Goal: Contribute content

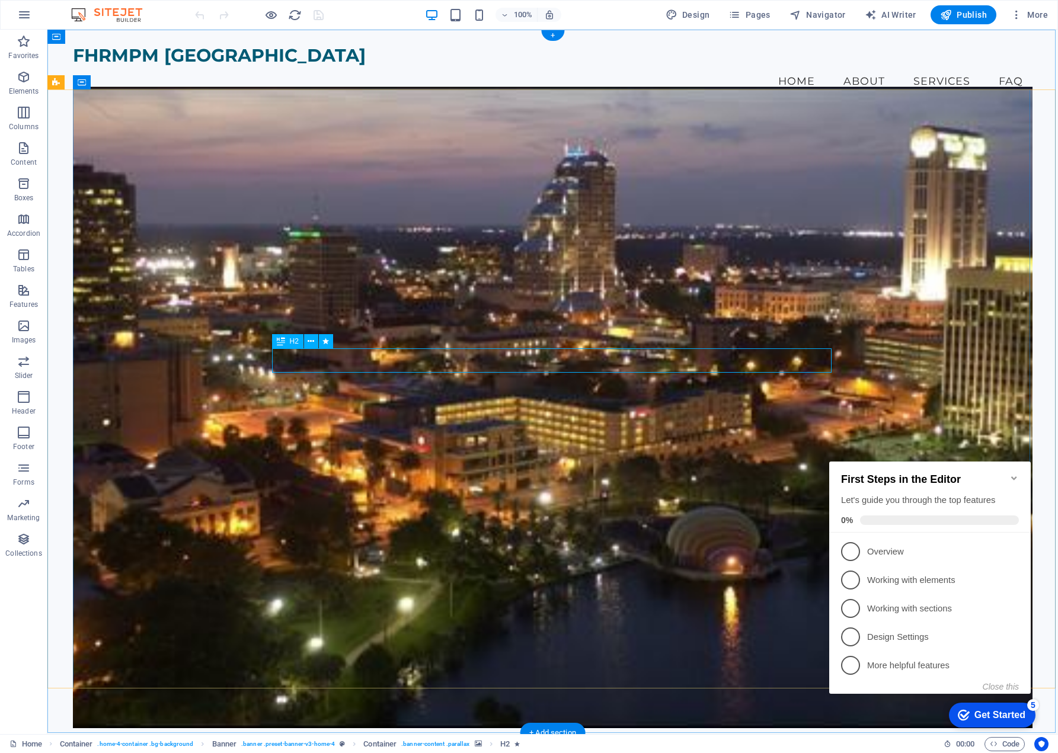
click at [310, 341] on icon at bounding box center [311, 341] width 7 height 12
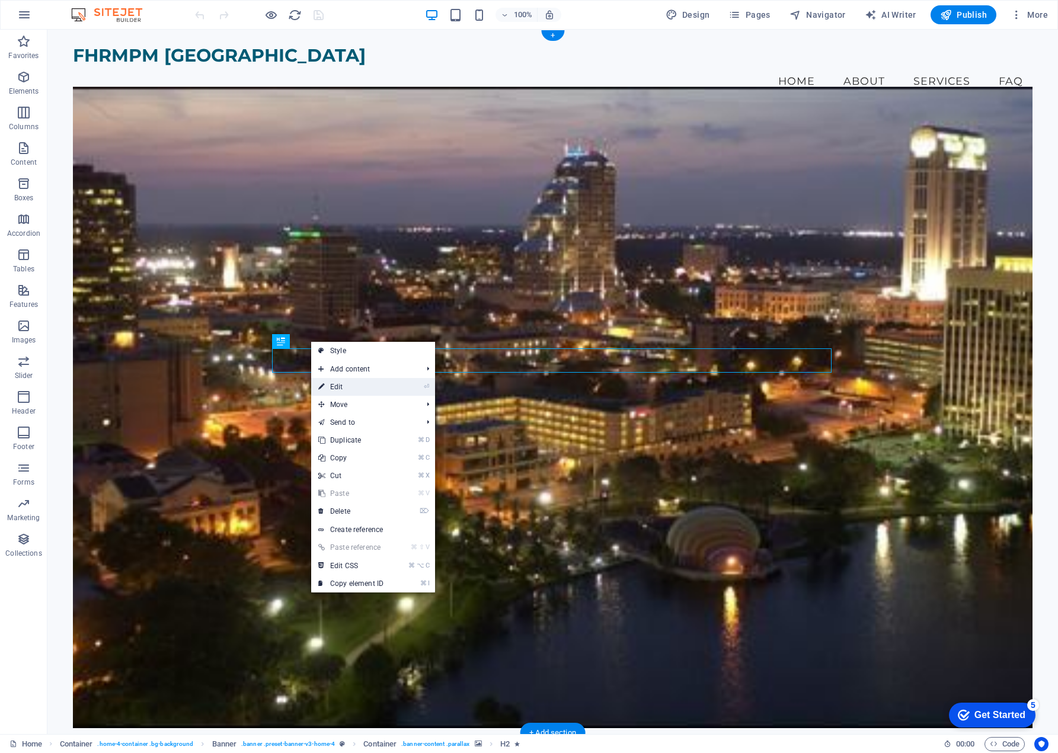
click at [342, 386] on link "⏎ Edit" at bounding box center [350, 387] width 79 height 18
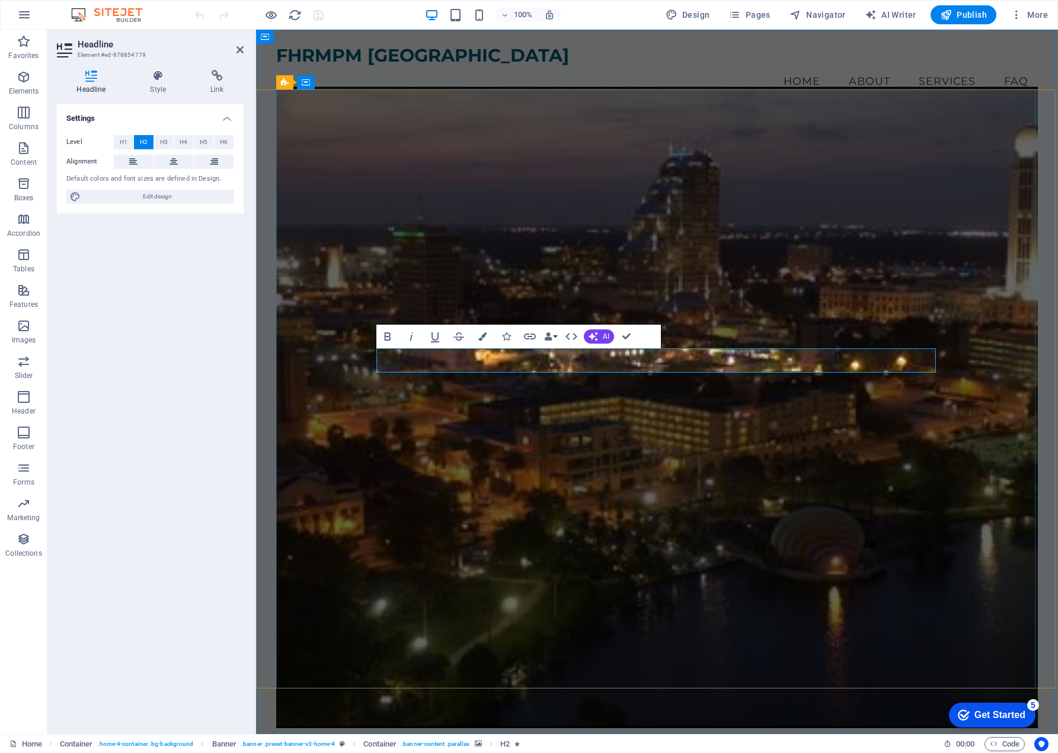
click at [741, 434] on figure at bounding box center [656, 407] width 761 height 641
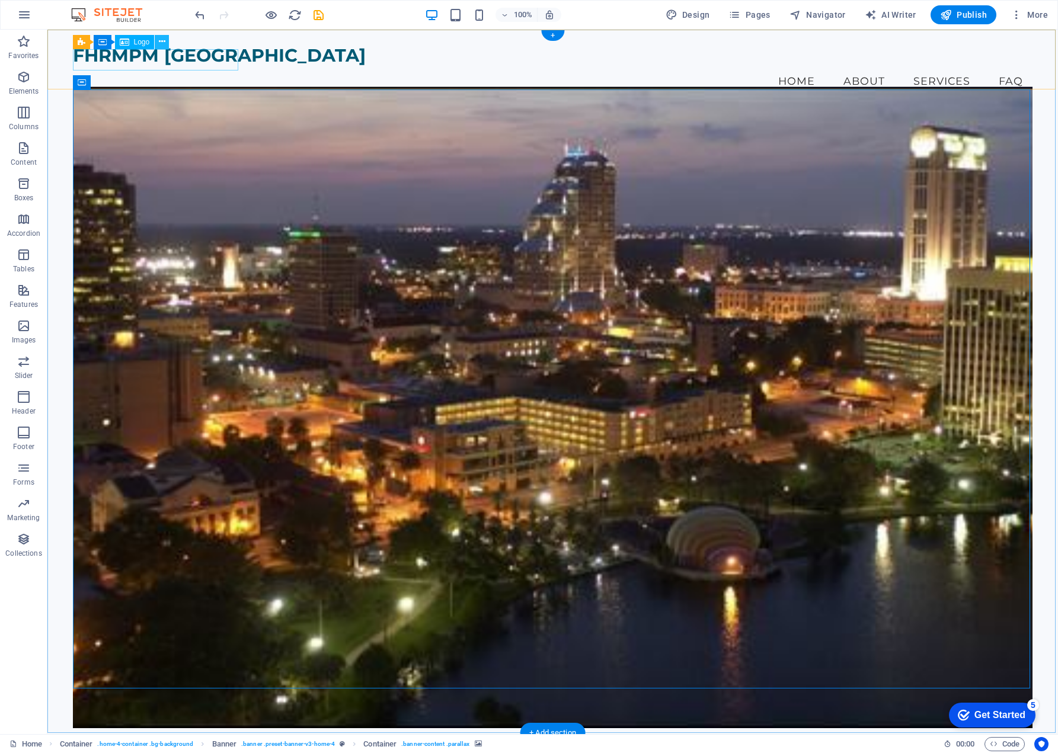
click at [161, 40] on icon at bounding box center [162, 42] width 7 height 12
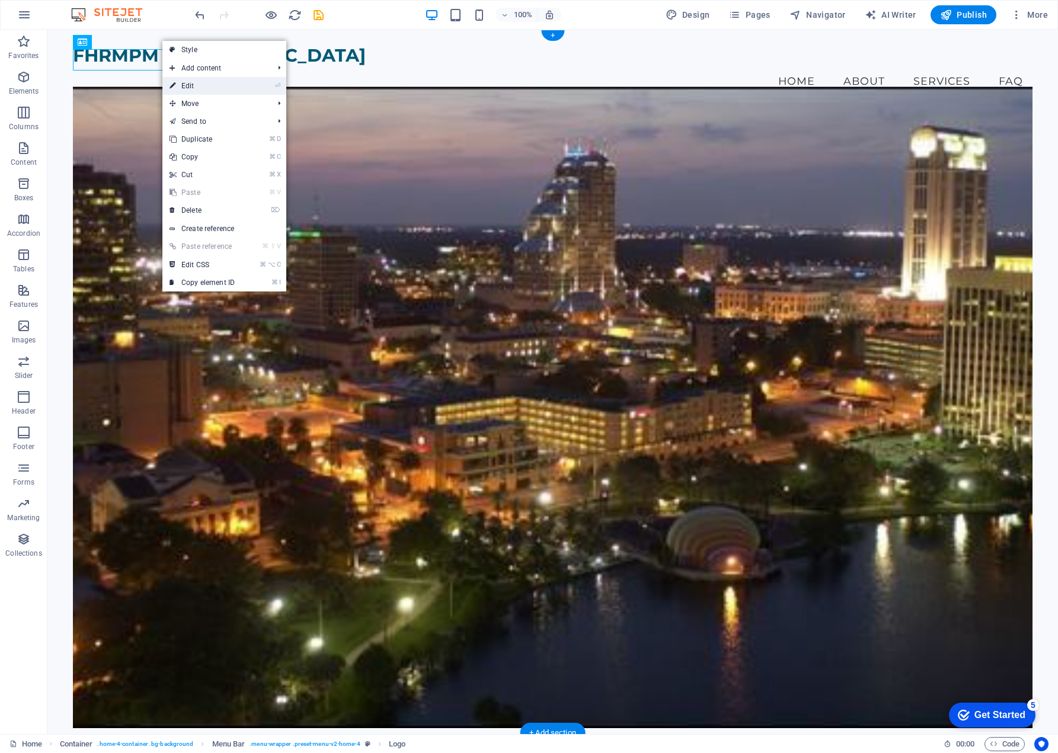
click at [189, 85] on link "⏎ Edit" at bounding box center [201, 86] width 79 height 18
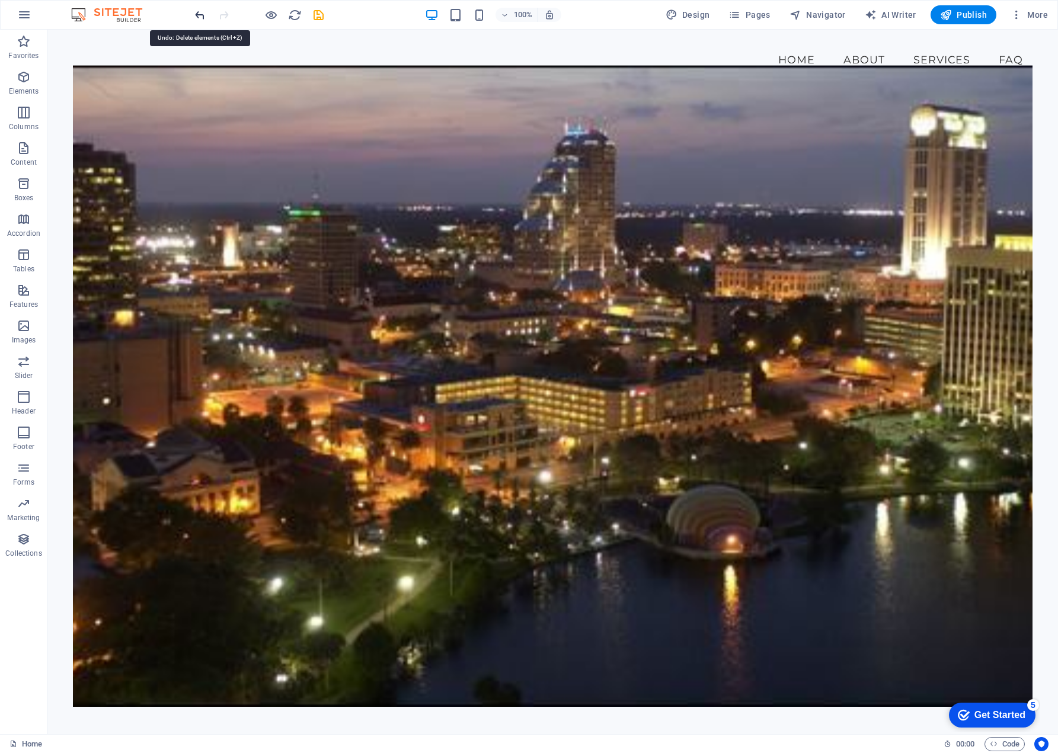
click at [200, 15] on icon "undo" at bounding box center [200, 15] width 14 height 14
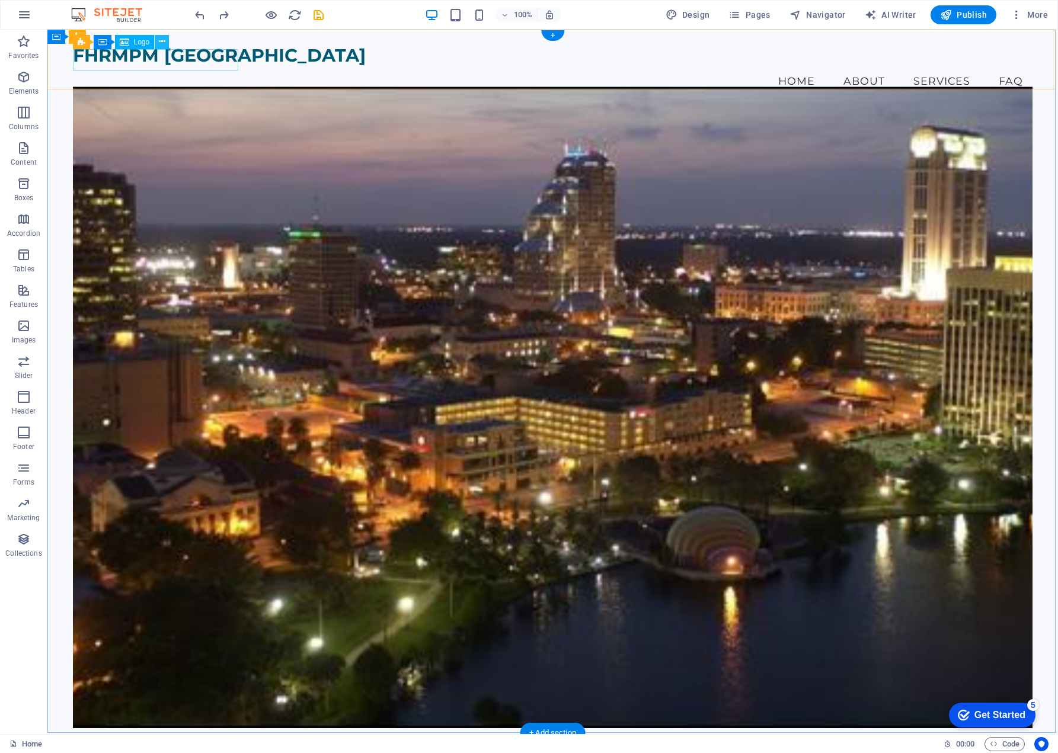
click at [163, 40] on icon at bounding box center [162, 42] width 7 height 12
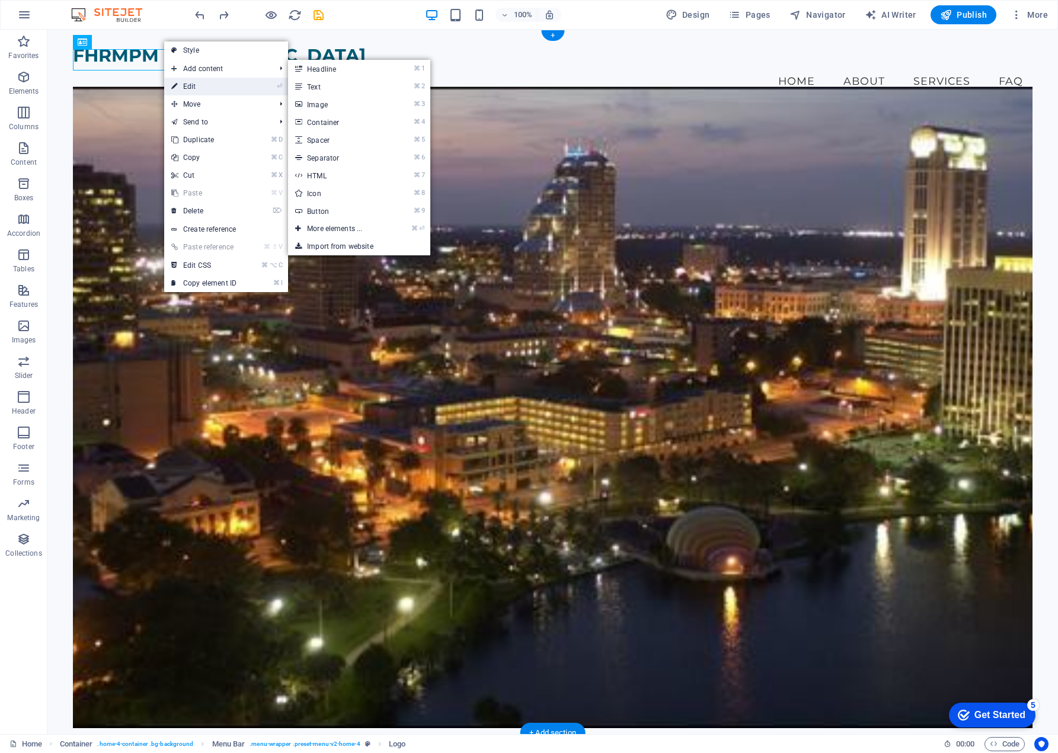
click at [194, 88] on link "⏎ Edit" at bounding box center [203, 87] width 79 height 18
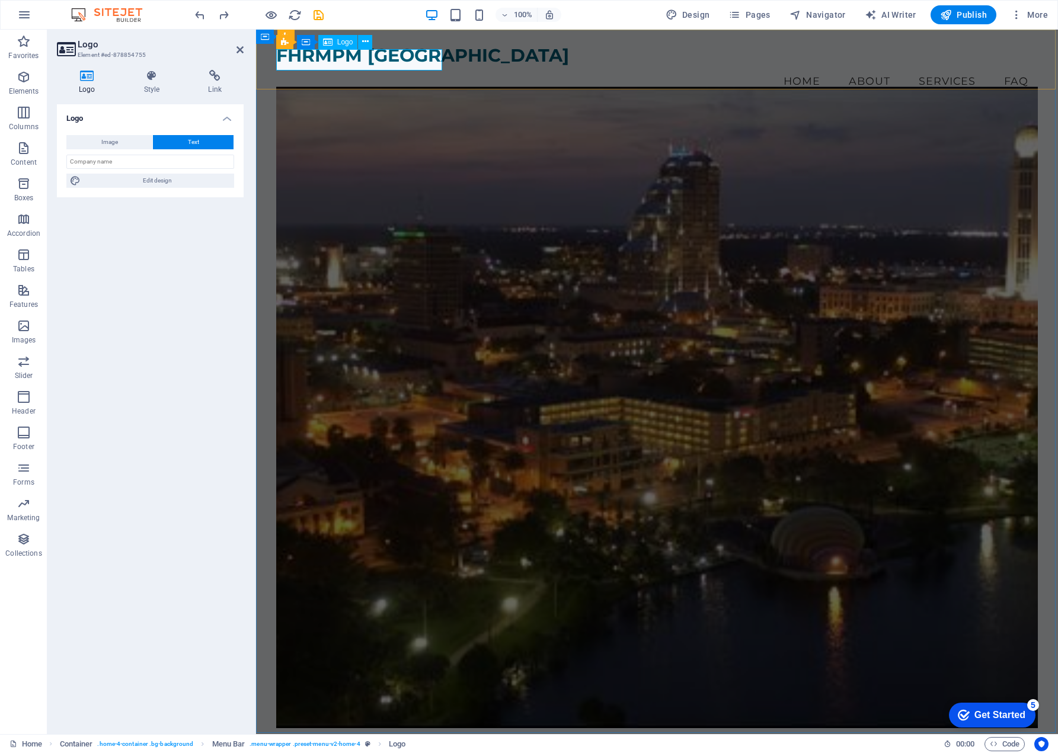
click at [434, 56] on div "FHRMPM [GEOGRAPHIC_DATA]" at bounding box center [656, 55] width 761 height 21
click at [428, 60] on div "FHRMPM [GEOGRAPHIC_DATA]" at bounding box center [656, 55] width 761 height 21
click at [386, 59] on div "FHRMPM [GEOGRAPHIC_DATA]" at bounding box center [656, 55] width 761 height 21
click at [372, 57] on div "FHRMPM [GEOGRAPHIC_DATA]" at bounding box center [656, 55] width 761 height 21
click at [365, 41] on icon at bounding box center [365, 42] width 7 height 12
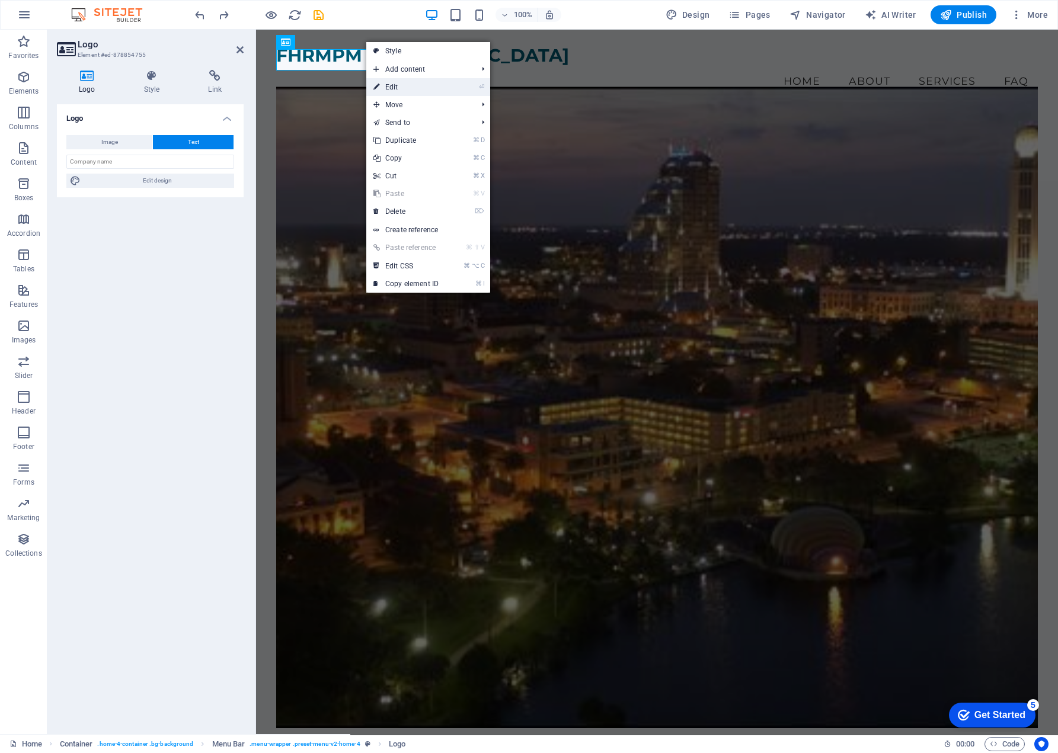
click at [392, 85] on link "⏎ Edit" at bounding box center [405, 87] width 79 height 18
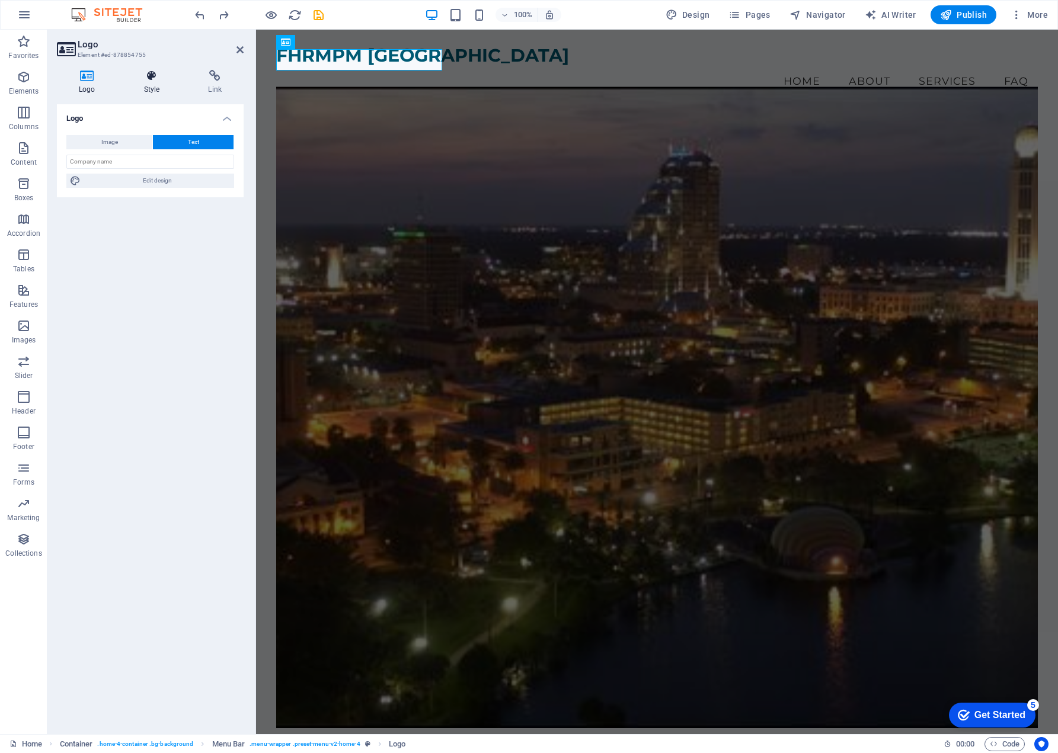
click at [150, 71] on icon at bounding box center [152, 76] width 60 height 12
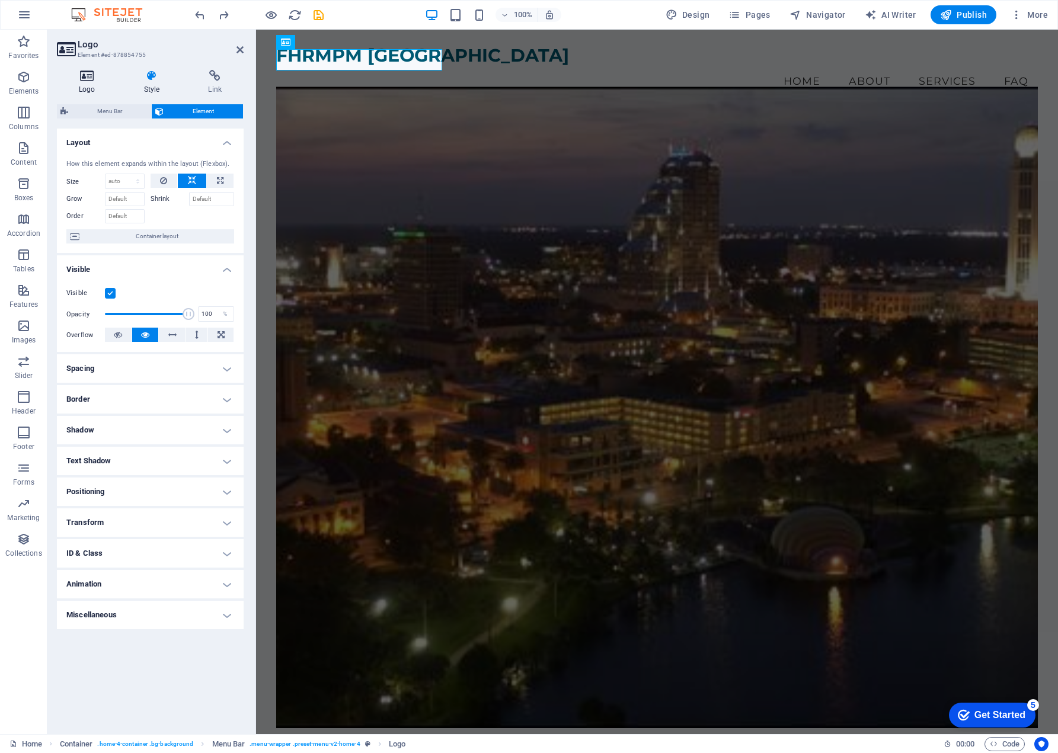
click at [85, 76] on icon at bounding box center [87, 76] width 60 height 12
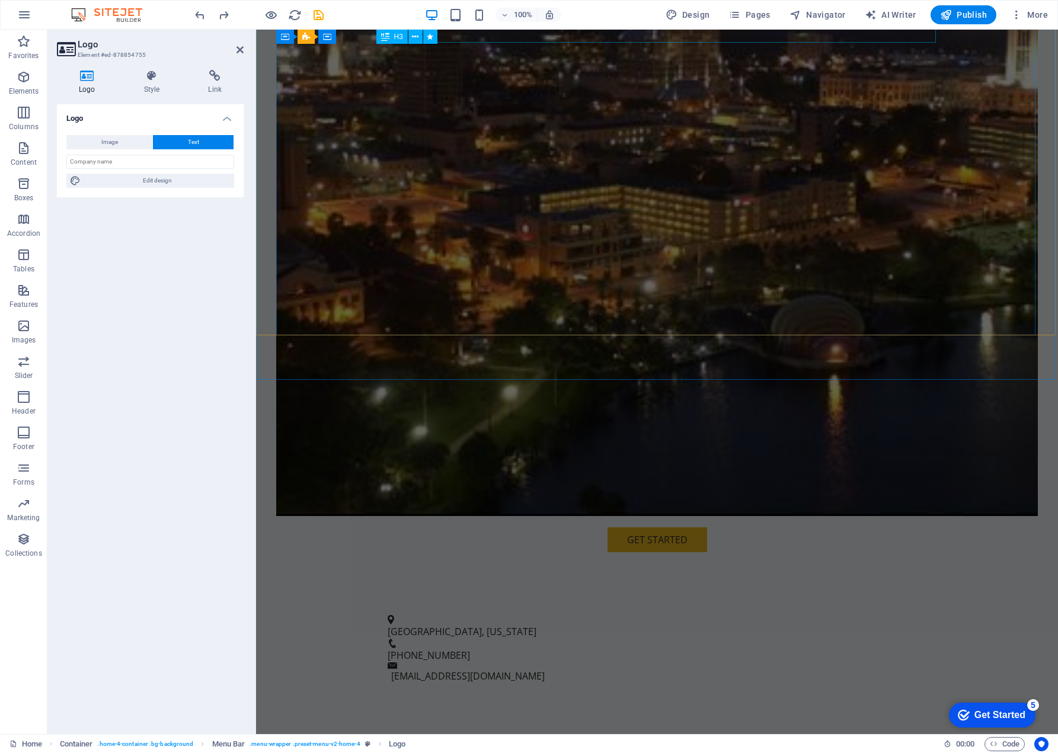
scroll to position [354, 0]
click at [723, 435] on icon at bounding box center [723, 439] width 7 height 12
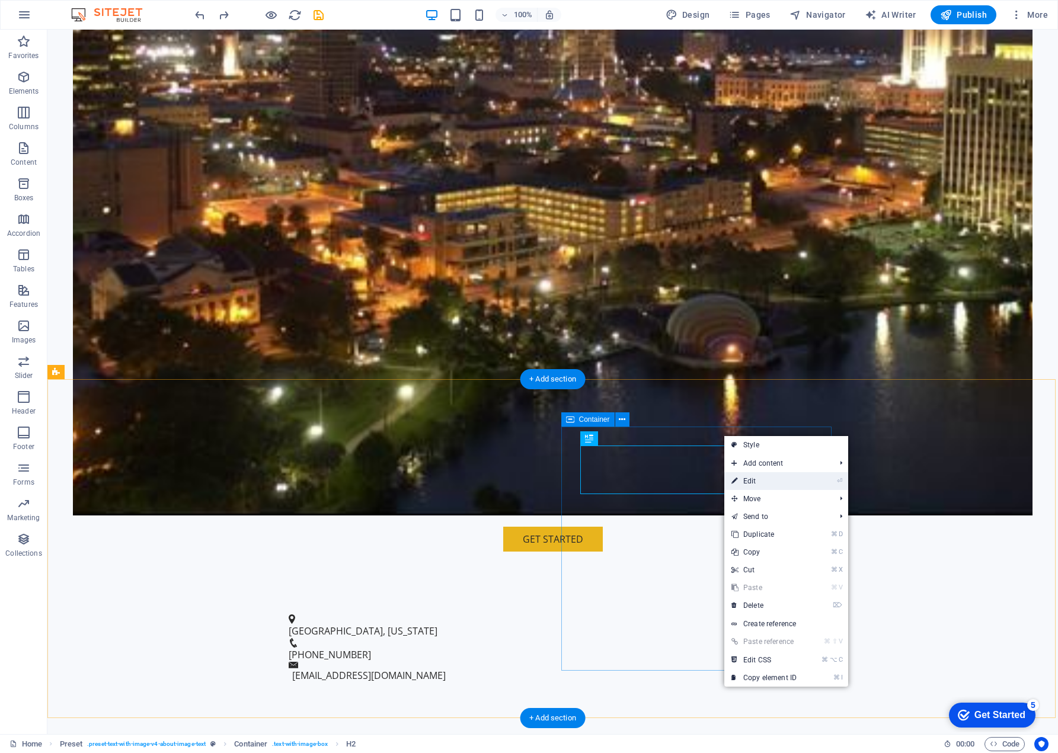
click at [752, 478] on link "⏎ Edit" at bounding box center [763, 481] width 79 height 18
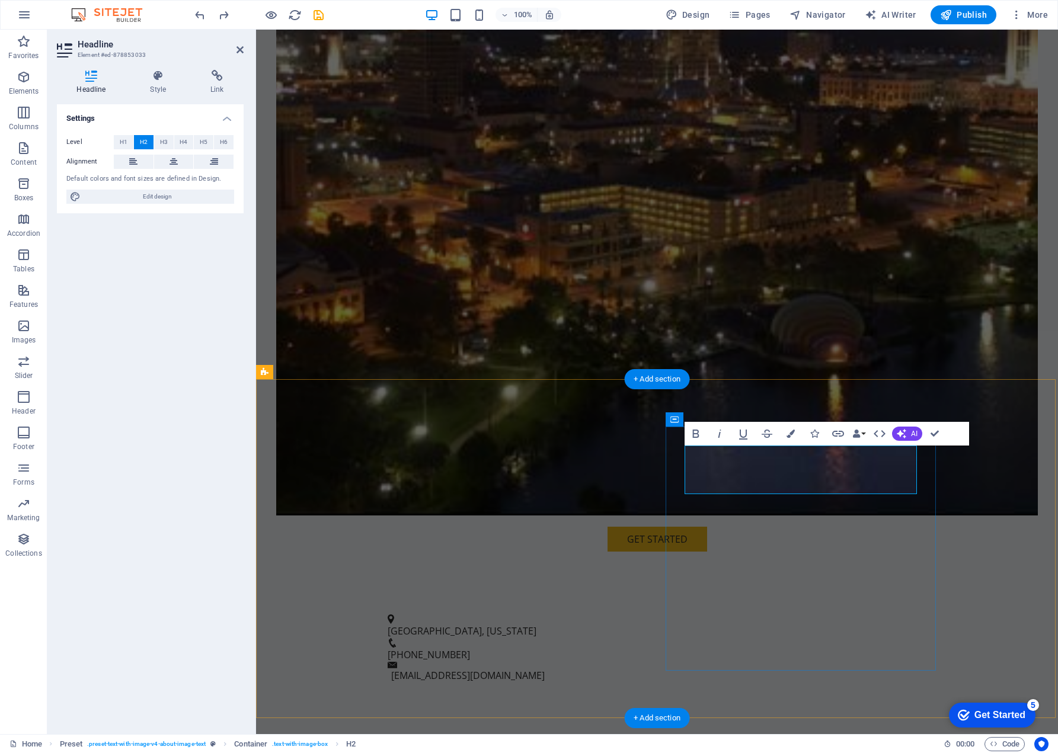
drag, startPoint x: 754, startPoint y: 456, endPoint x: 766, endPoint y: 478, distance: 24.4
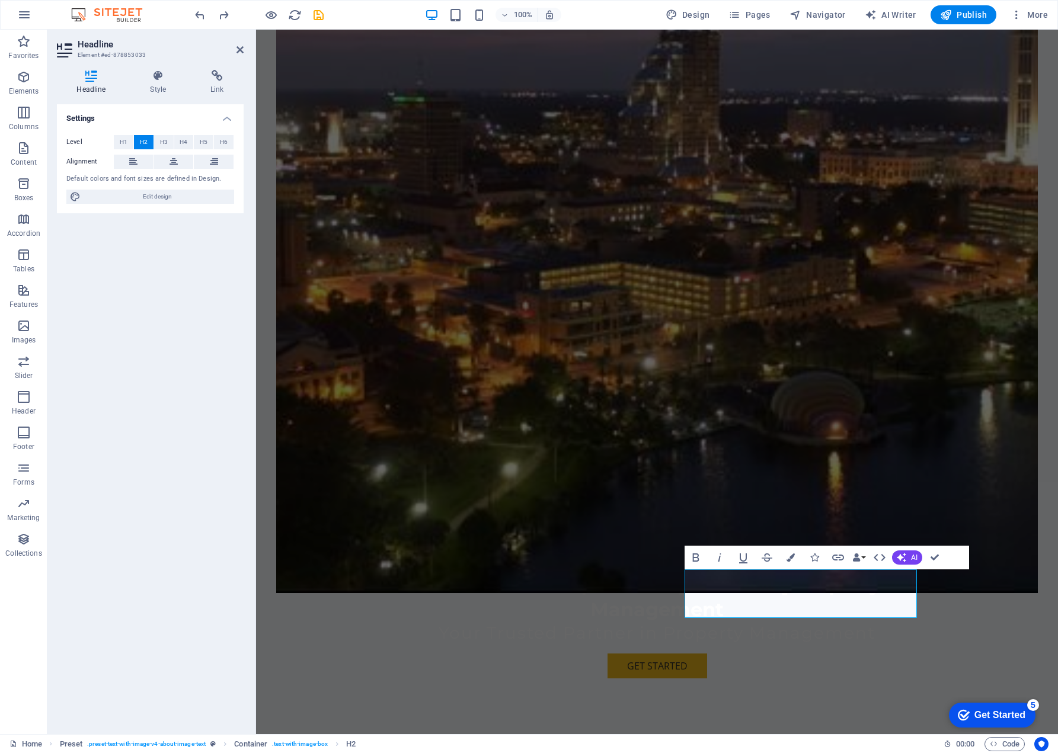
scroll to position [234, 0]
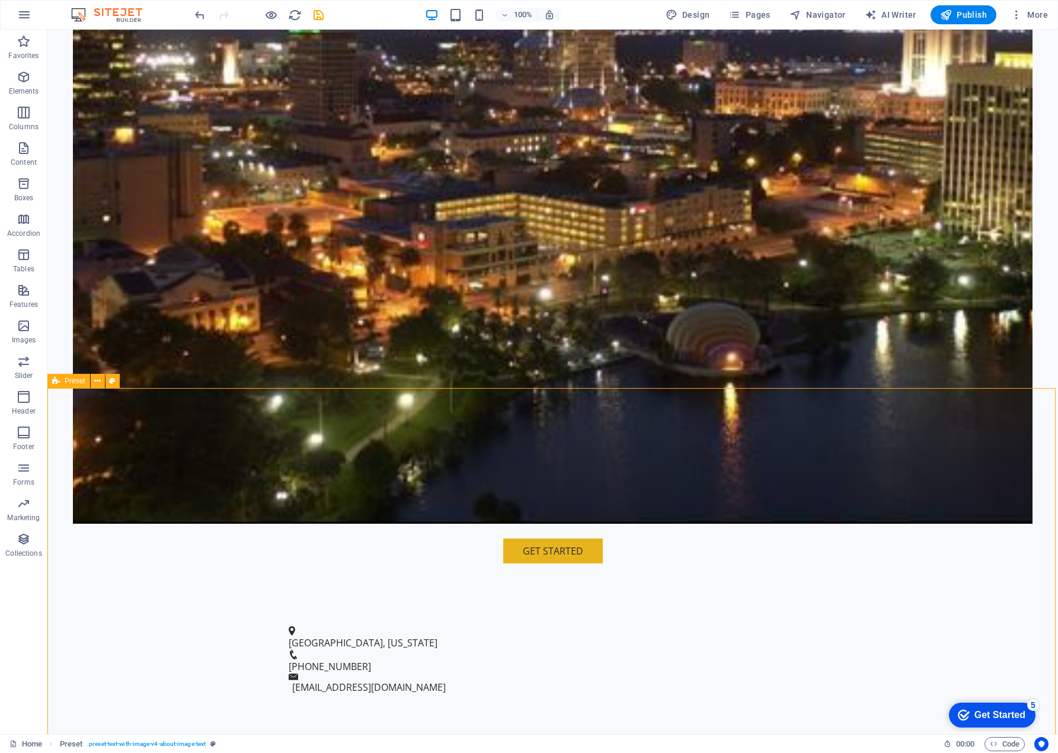
scroll to position [345, 0]
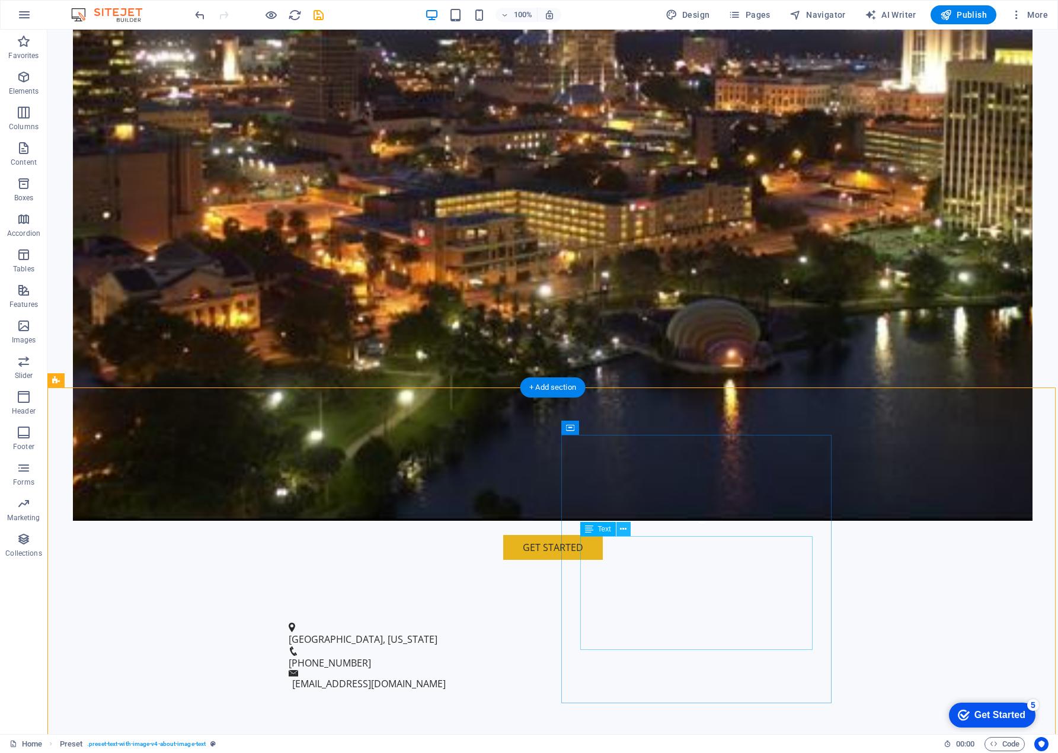
click at [625, 527] on icon at bounding box center [623, 529] width 7 height 12
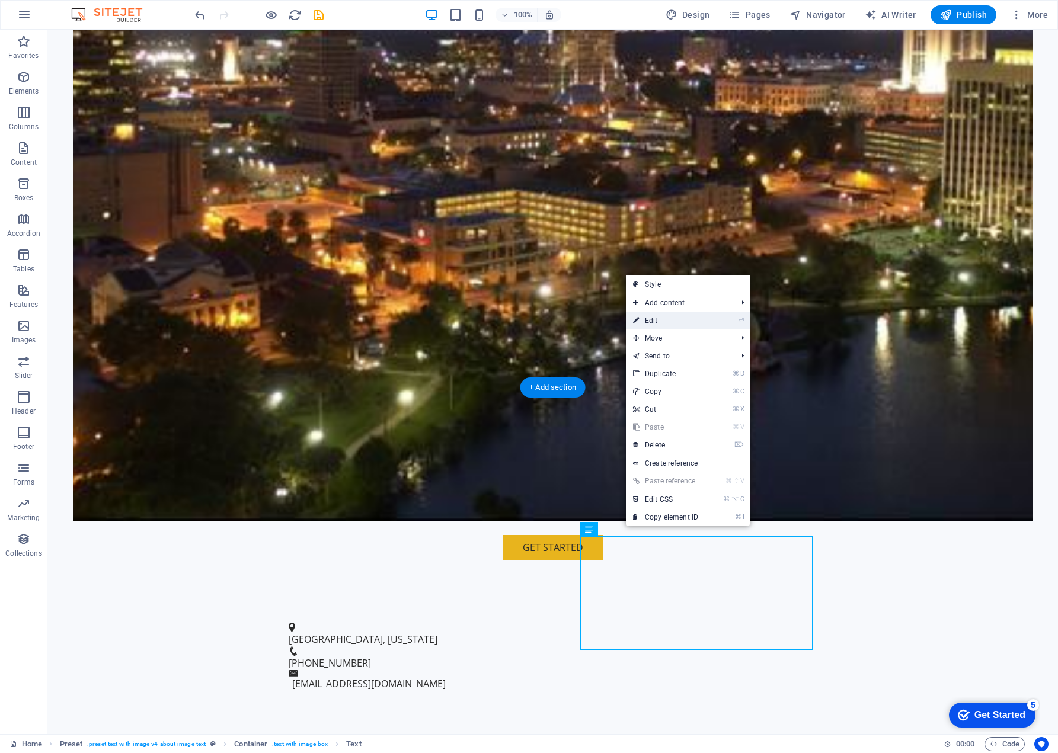
drag, startPoint x: 660, startPoint y: 320, endPoint x: 399, endPoint y: 409, distance: 275.1
click at [660, 320] on link "⏎ Edit" at bounding box center [665, 321] width 79 height 18
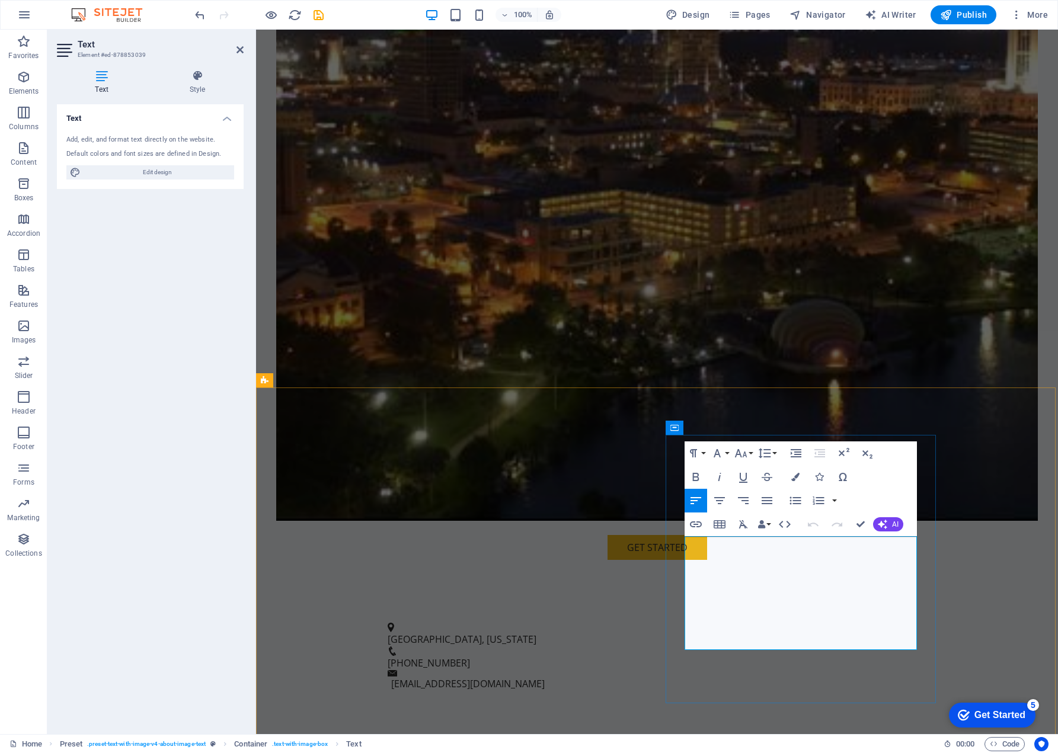
drag, startPoint x: 775, startPoint y: 544, endPoint x: 698, endPoint y: 547, distance: 77.1
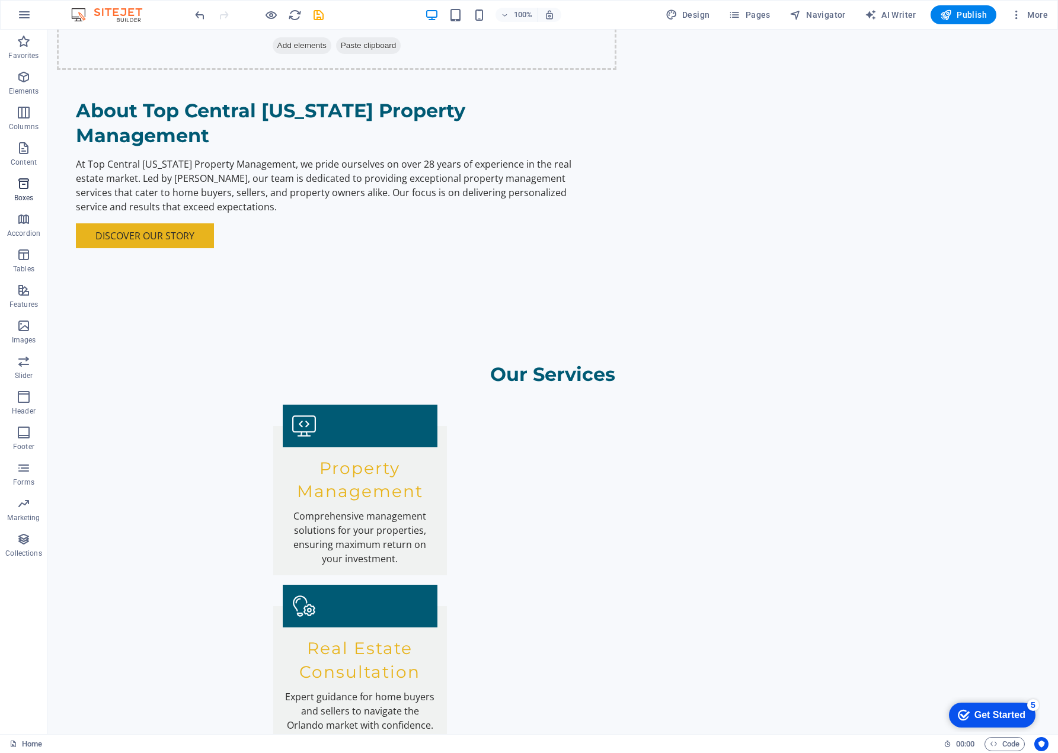
scroll to position [1382, 0]
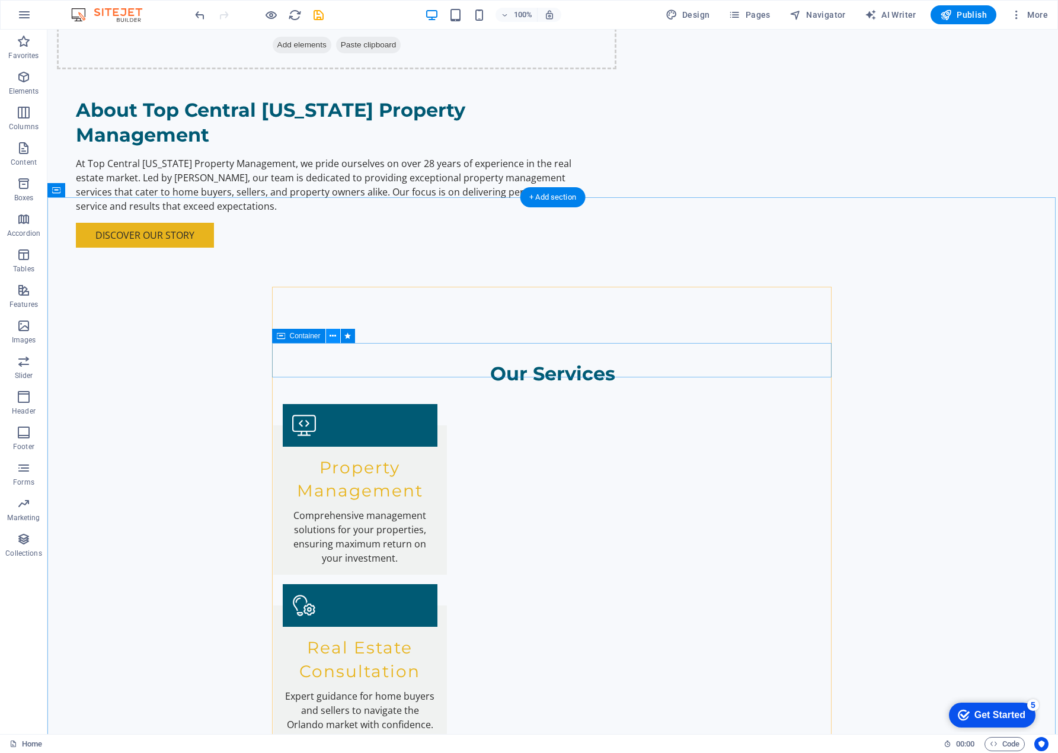
click at [332, 336] on icon at bounding box center [332, 336] width 7 height 12
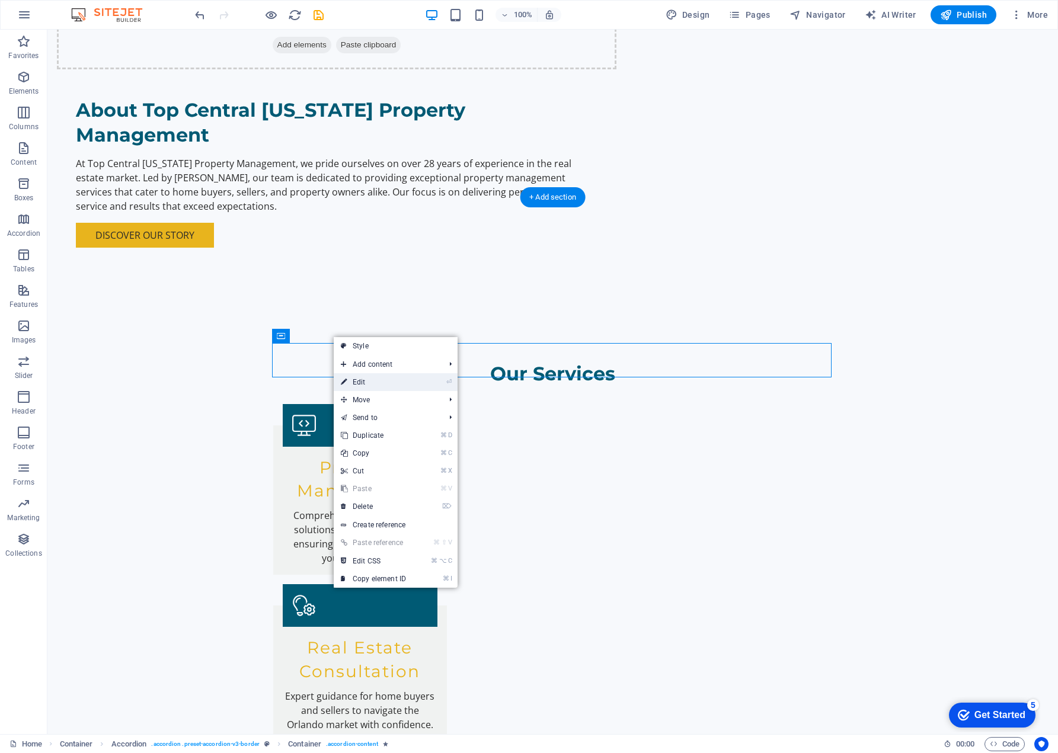
click at [359, 381] on link "⏎ Edit" at bounding box center [373, 382] width 79 height 18
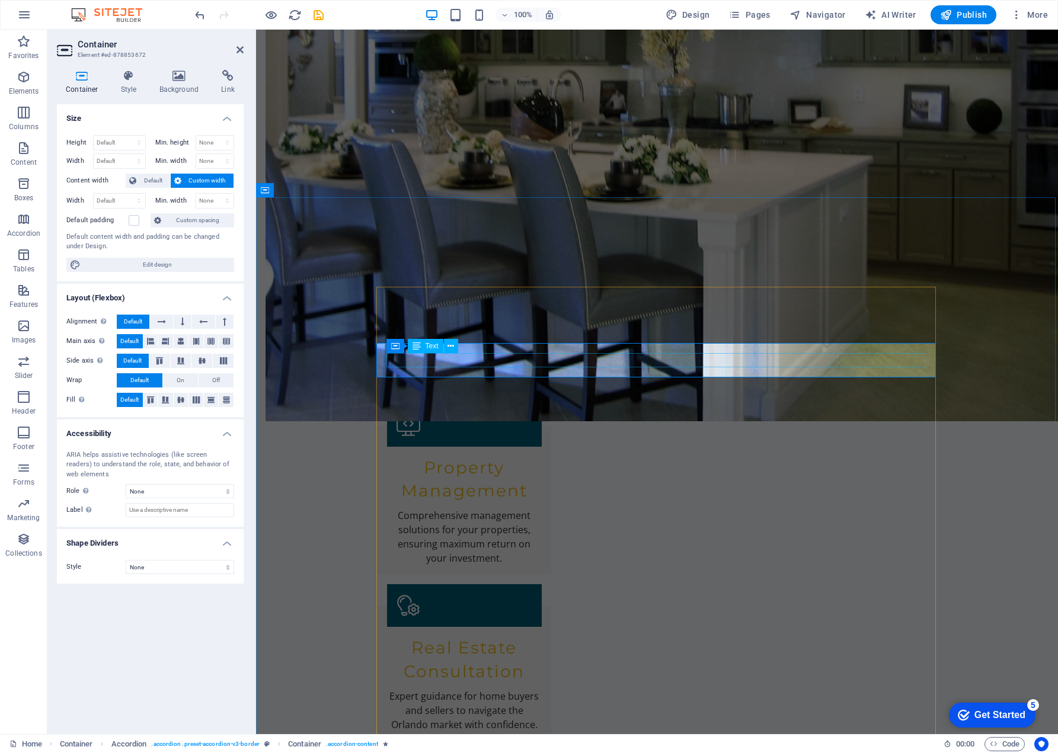
click at [127, 76] on icon at bounding box center [129, 76] width 34 height 12
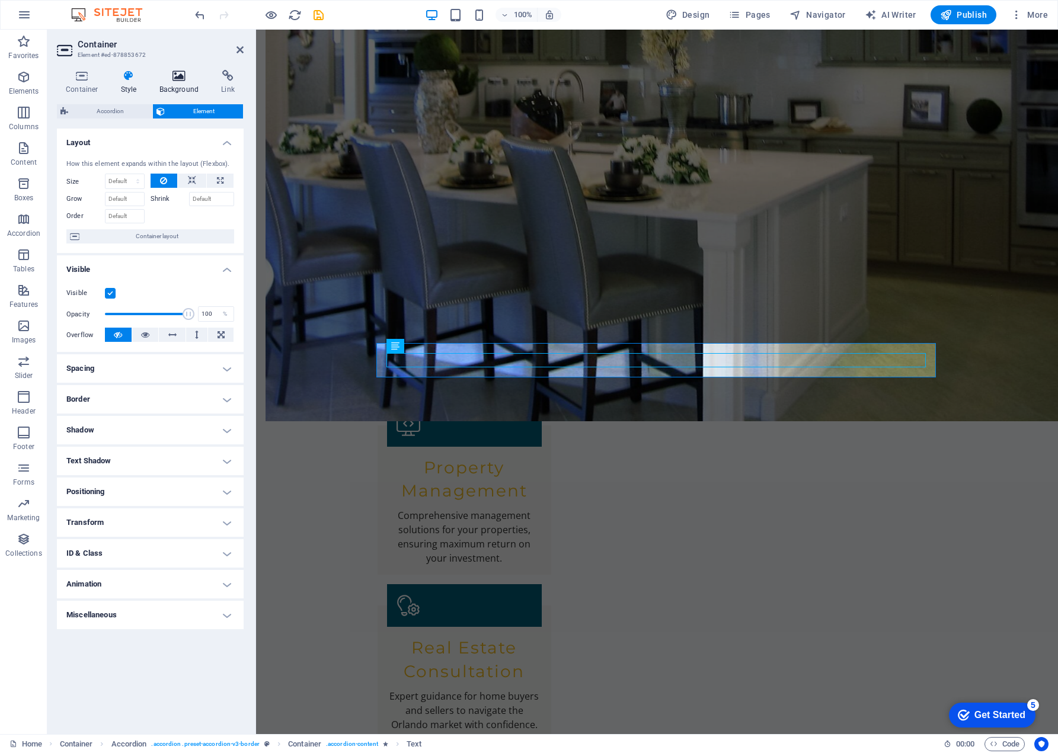
click at [181, 76] on icon at bounding box center [179, 76] width 57 height 12
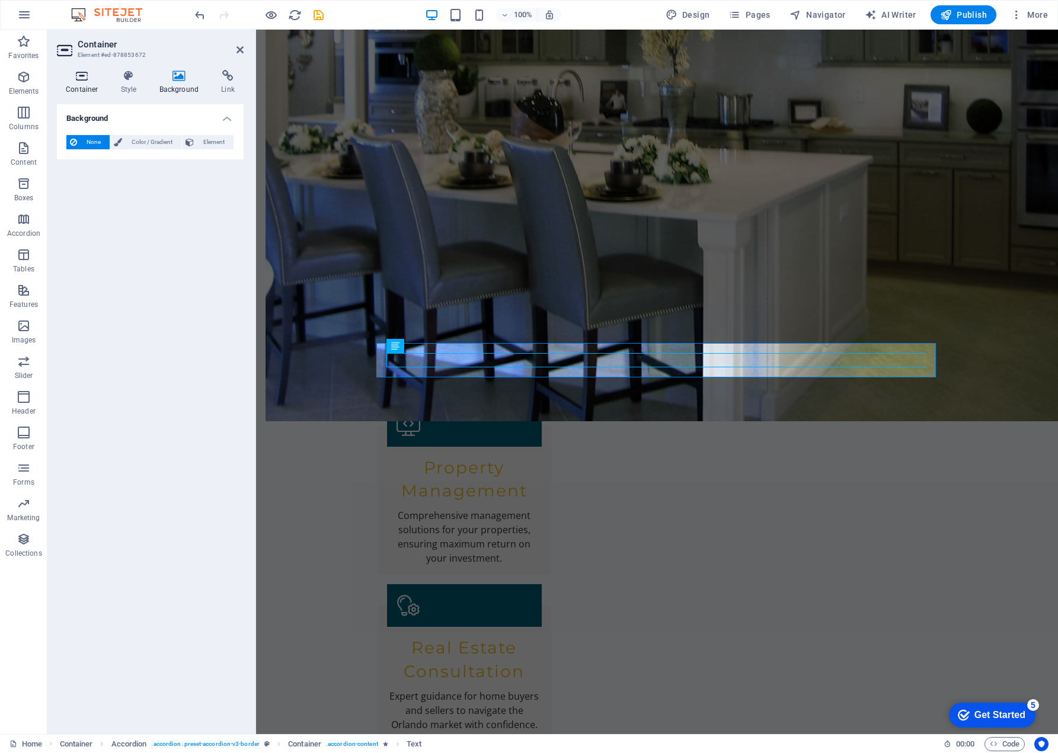
click at [84, 76] on icon at bounding box center [82, 76] width 50 height 12
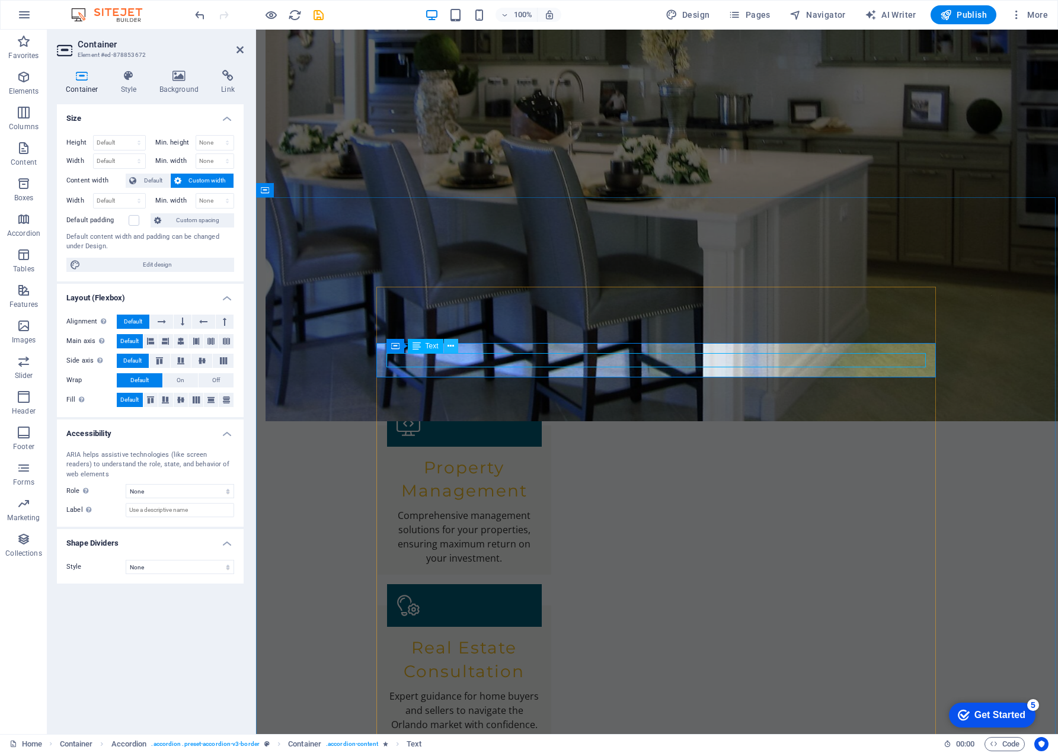
click at [449, 344] on icon at bounding box center [450, 346] width 7 height 12
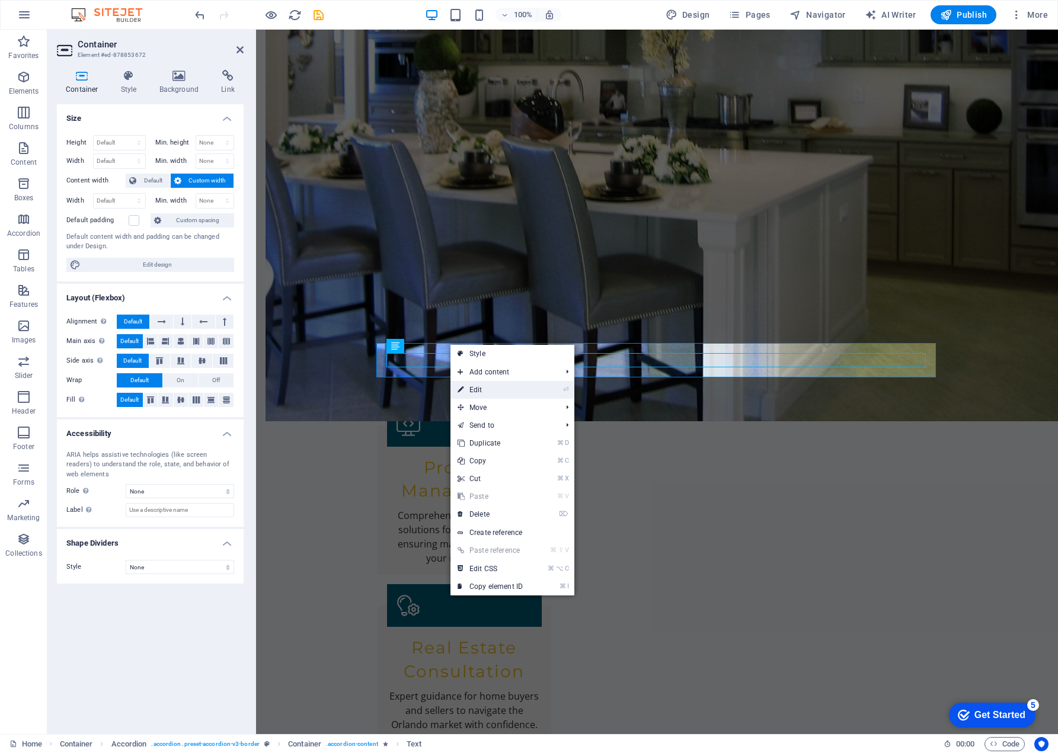
click at [475, 388] on link "⏎ Edit" at bounding box center [489, 390] width 79 height 18
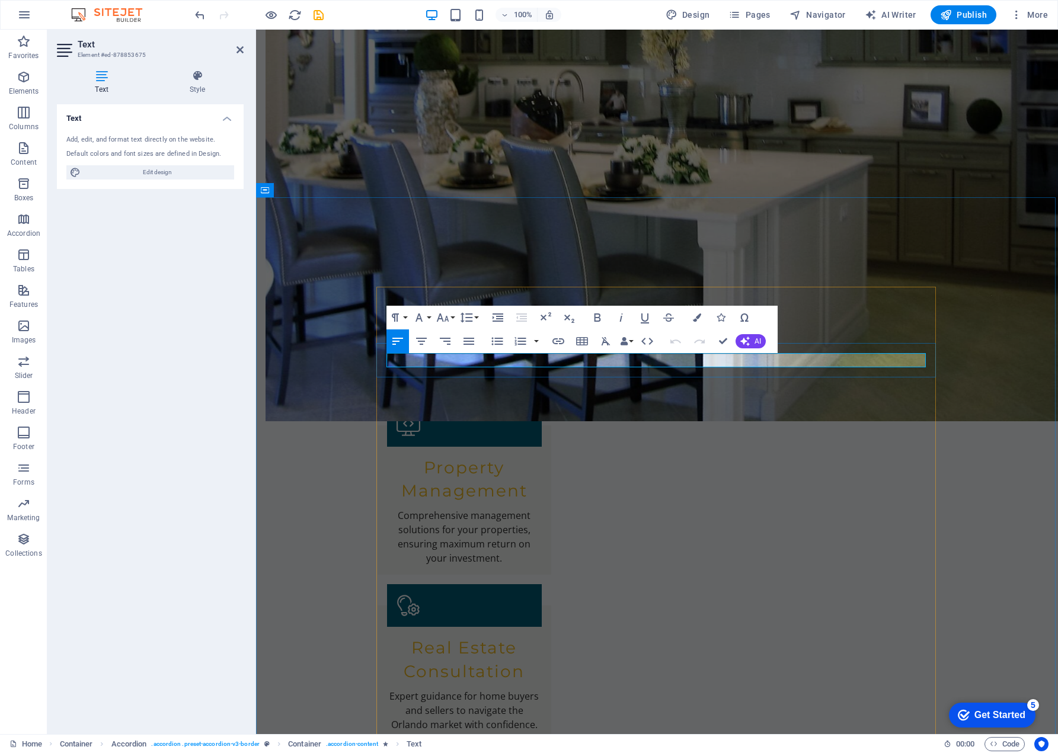
drag, startPoint x: 691, startPoint y: 359, endPoint x: 388, endPoint y: 362, distance: 302.8
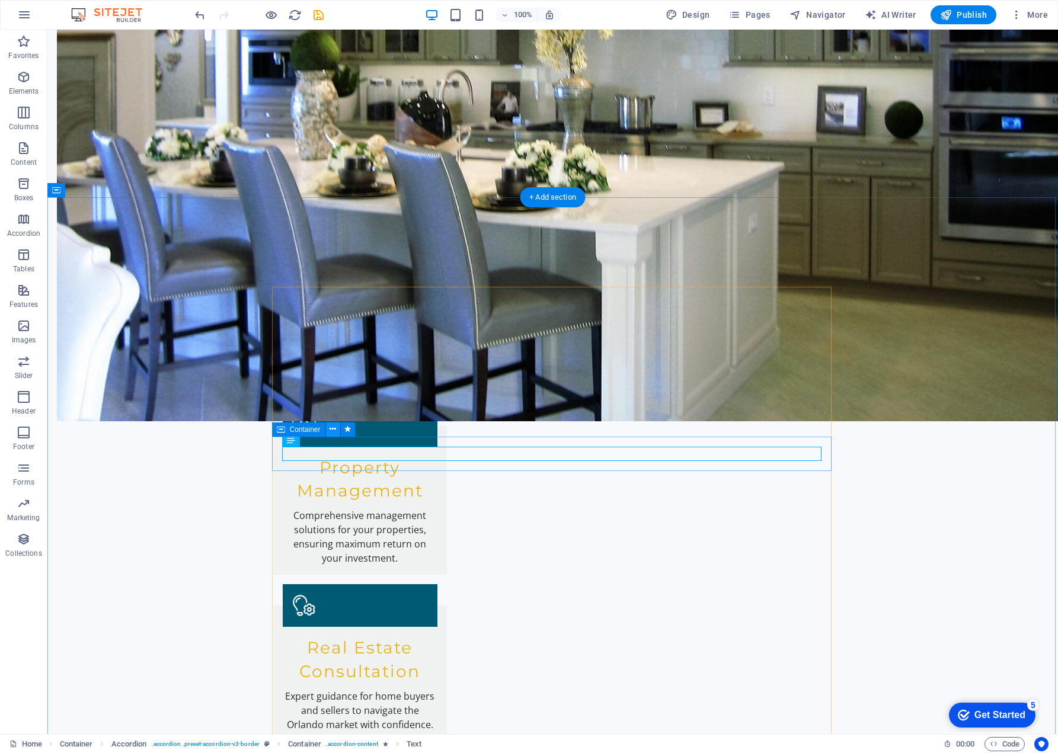
click at [333, 428] on icon at bounding box center [332, 429] width 7 height 12
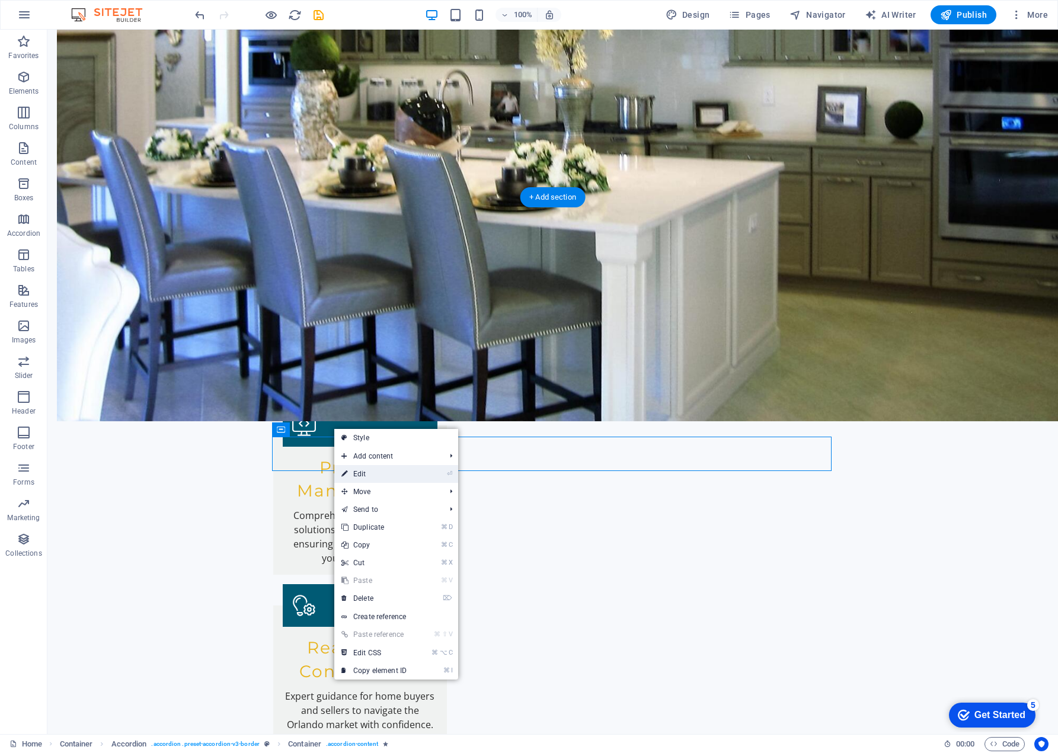
click at [360, 473] on link "⏎ Edit" at bounding box center [373, 474] width 79 height 18
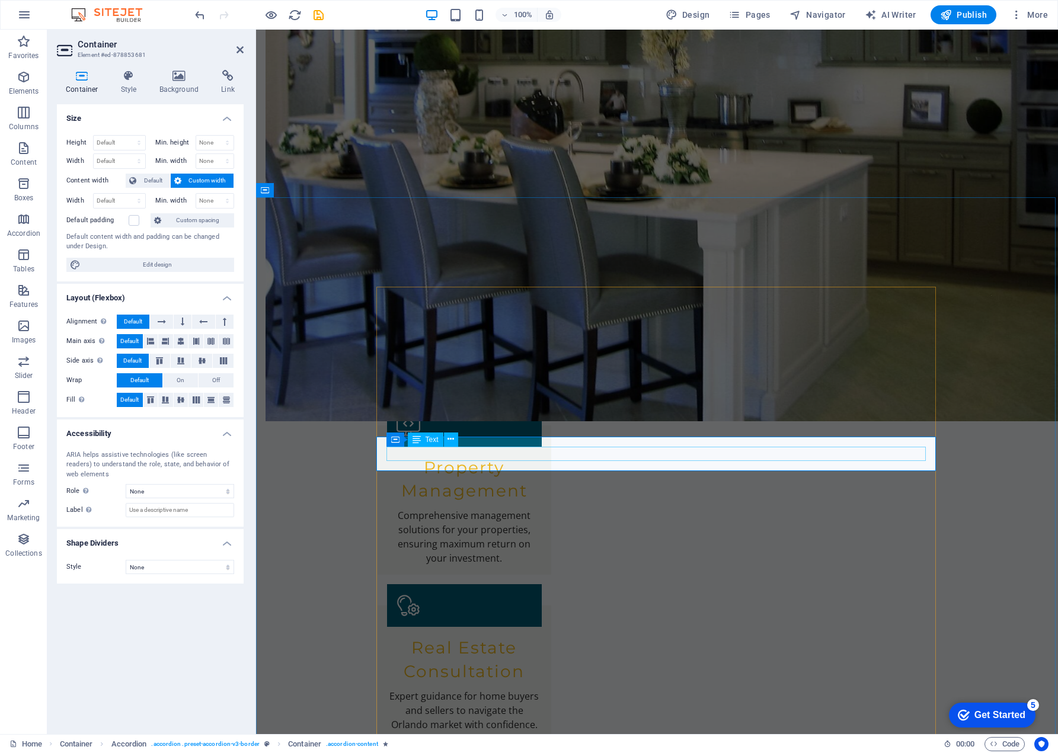
click at [451, 437] on icon at bounding box center [450, 439] width 7 height 12
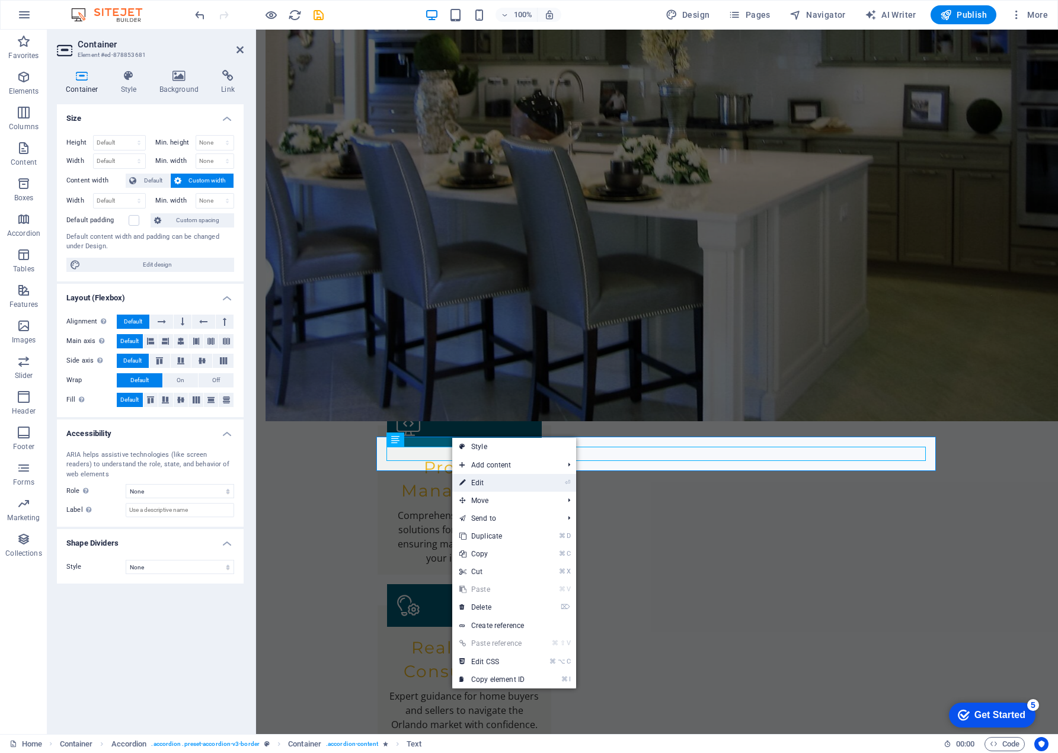
click at [477, 481] on link "⏎ Edit" at bounding box center [491, 483] width 79 height 18
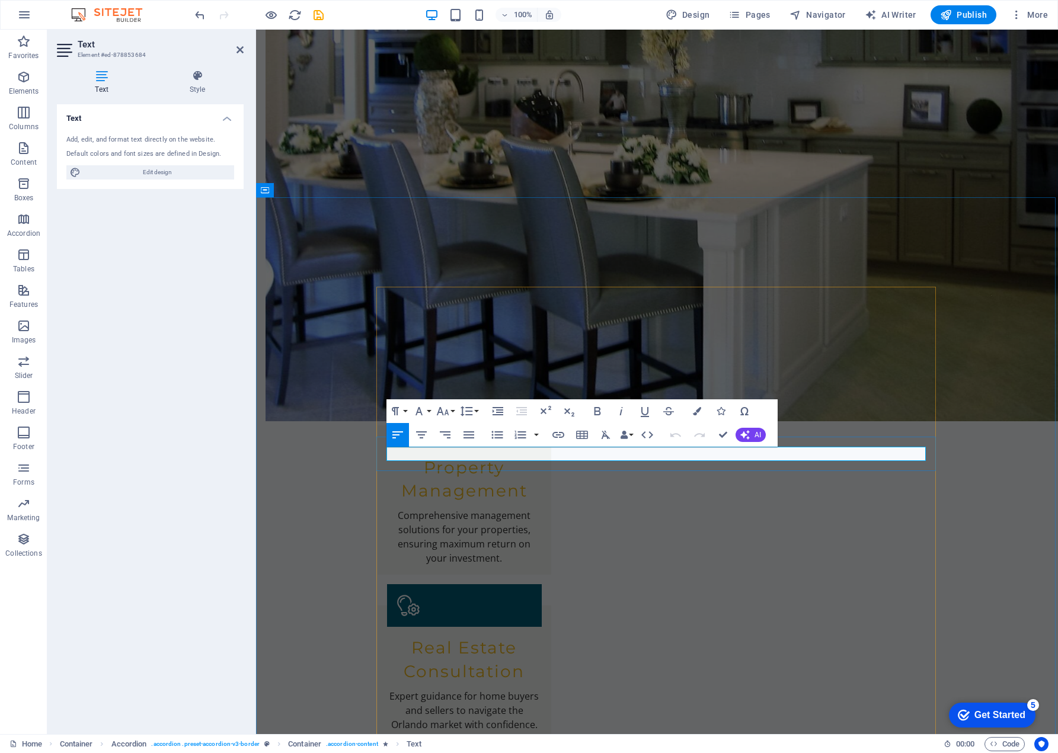
drag, startPoint x: 764, startPoint y: 454, endPoint x: 386, endPoint y: 452, distance: 378.1
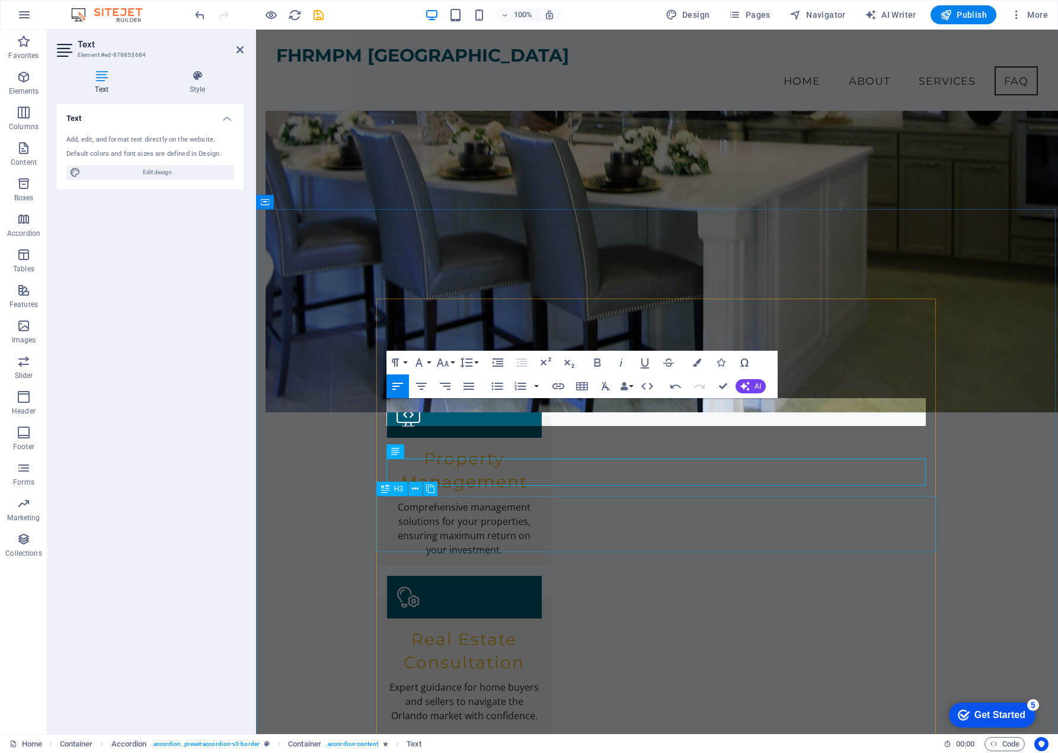
scroll to position [1367, 0]
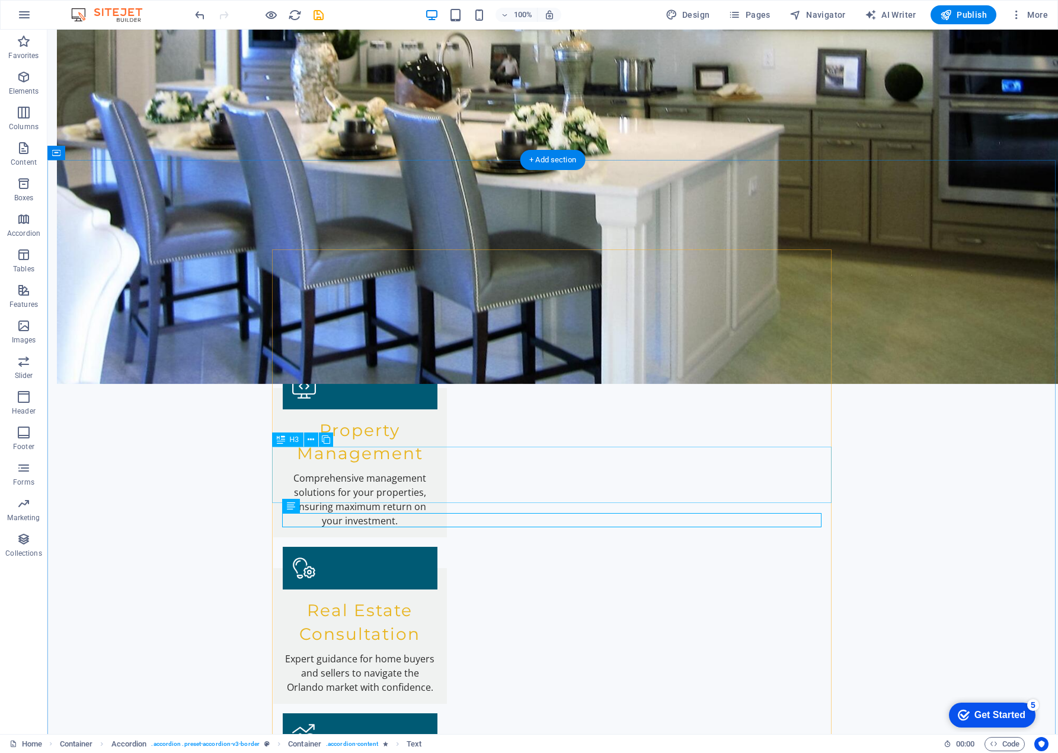
scroll to position [1420, 0]
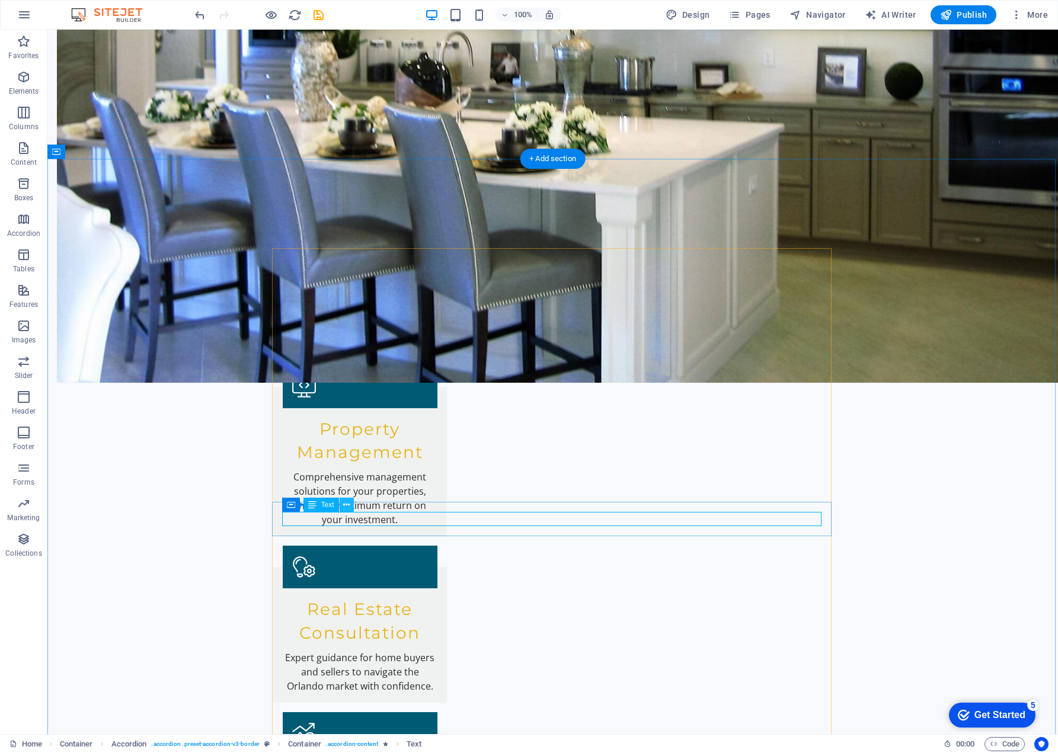
click at [346, 503] on icon at bounding box center [346, 505] width 7 height 12
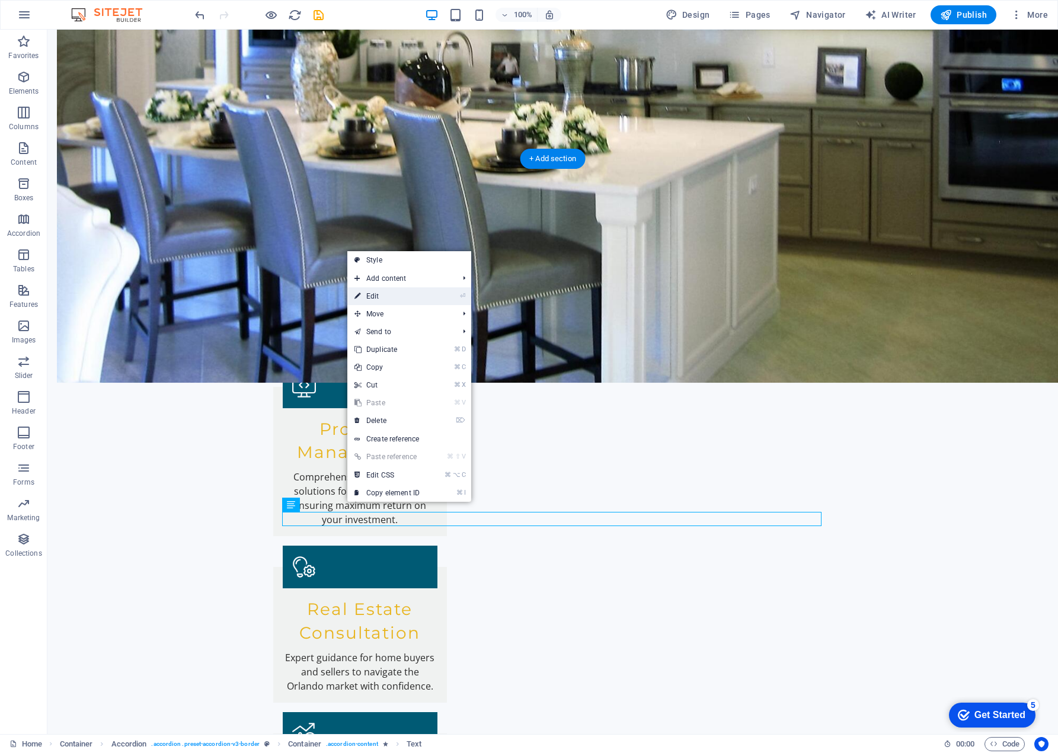
click at [380, 296] on link "⏎ Edit" at bounding box center [386, 296] width 79 height 18
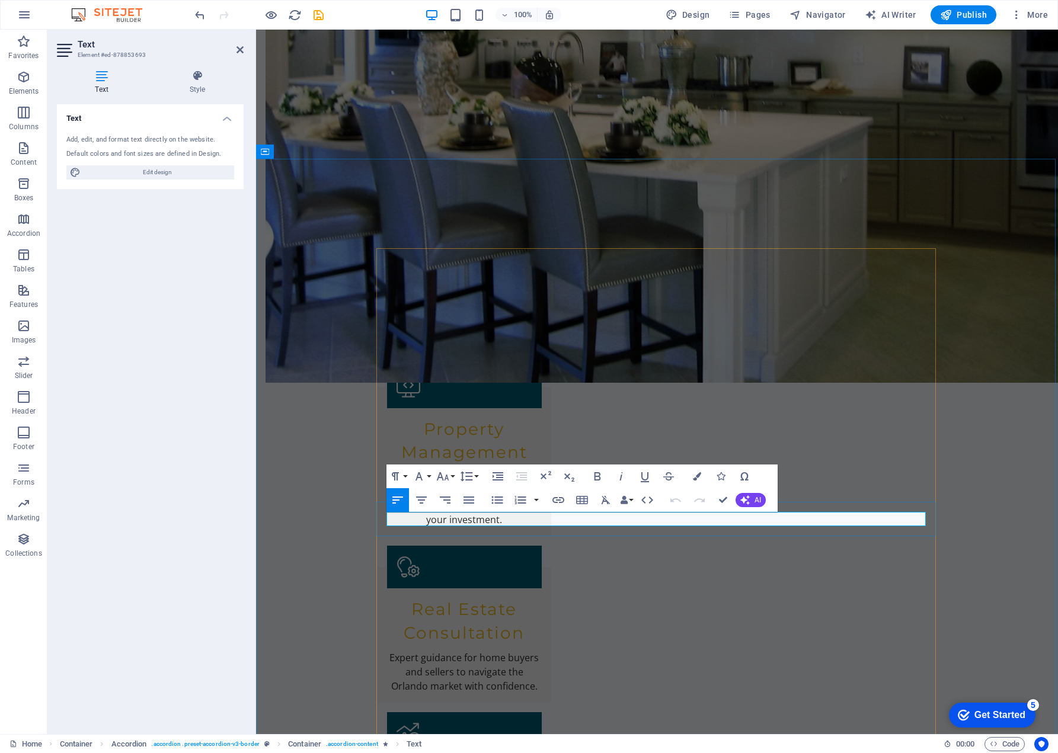
drag, startPoint x: 777, startPoint y: 520, endPoint x: 388, endPoint y: 522, distance: 389.9
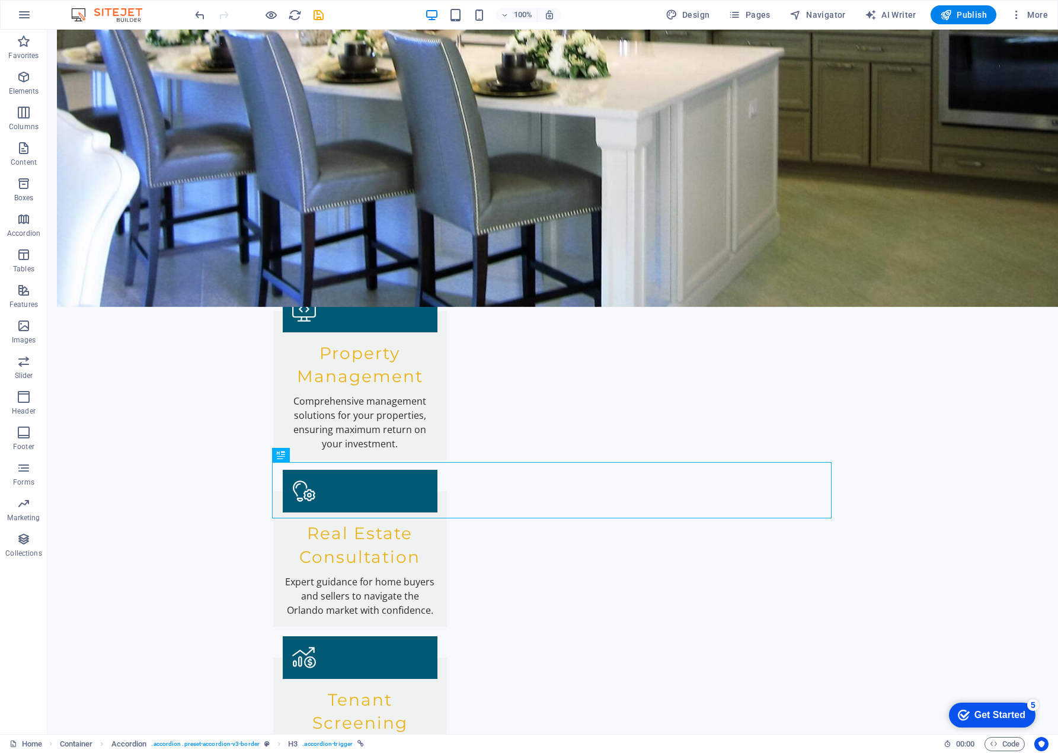
scroll to position [1498, 0]
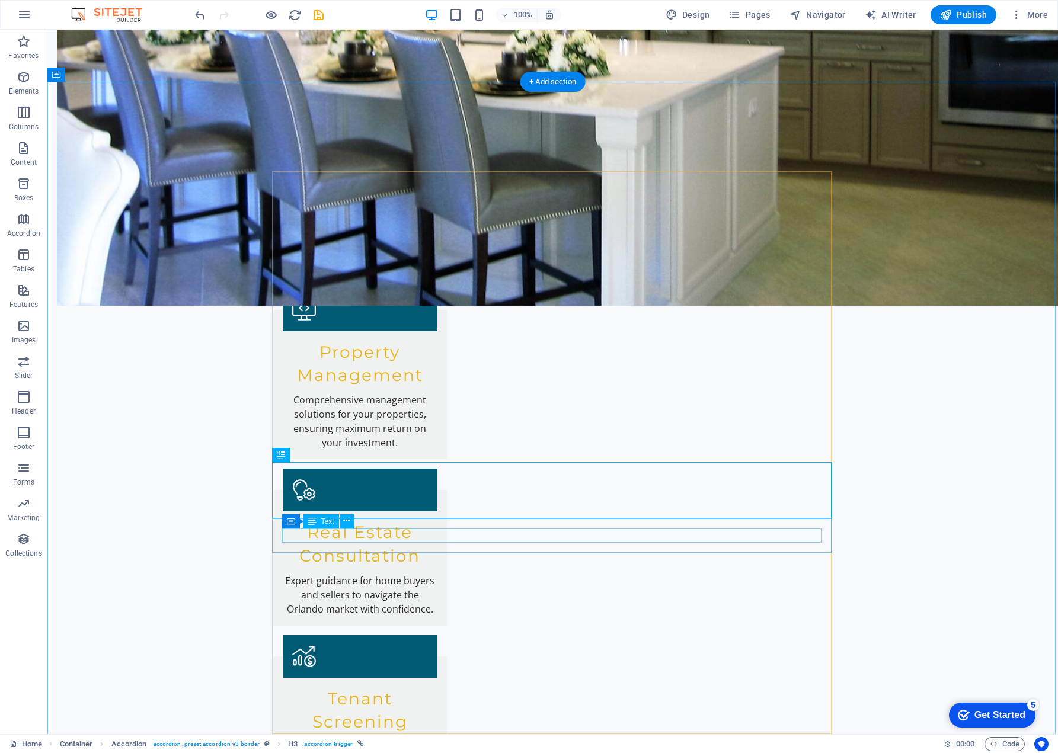
click at [345, 520] on icon at bounding box center [346, 521] width 7 height 12
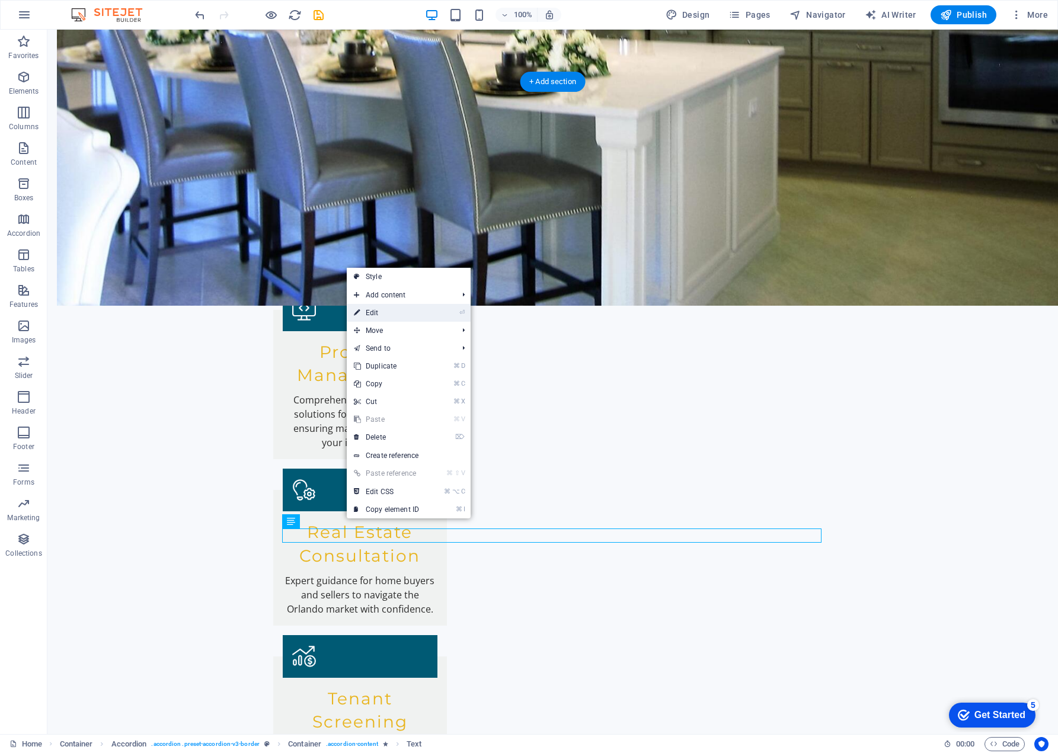
click at [372, 311] on link "⏎ Edit" at bounding box center [386, 313] width 79 height 18
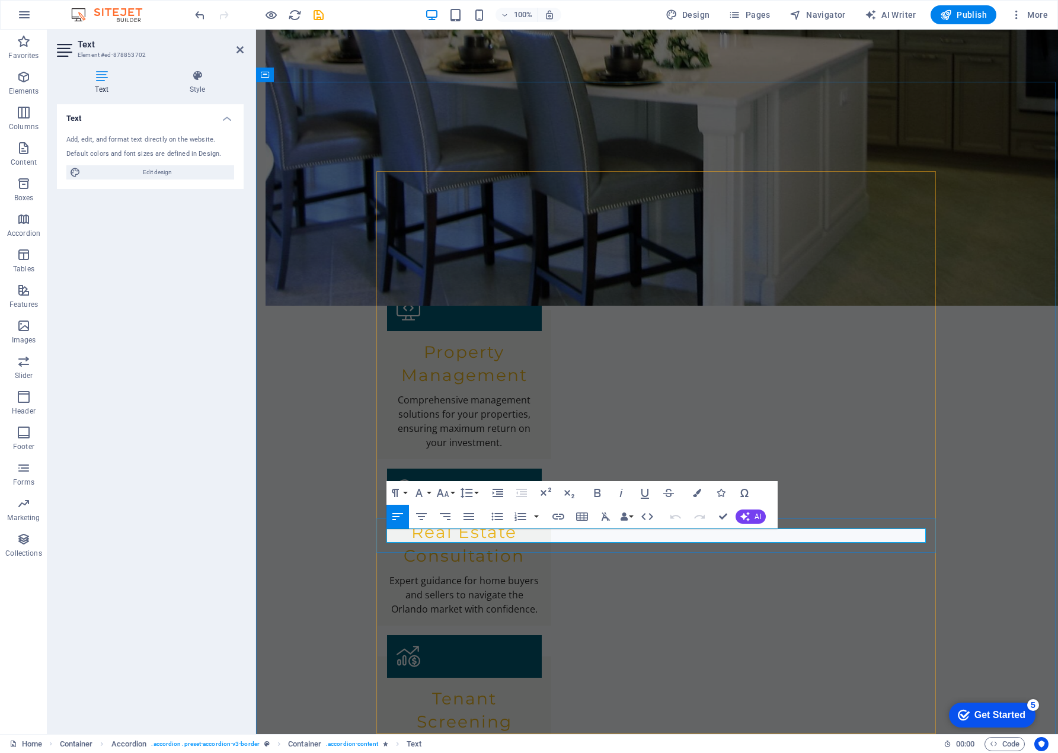
drag, startPoint x: 721, startPoint y: 535, endPoint x: 388, endPoint y: 538, distance: 333.7
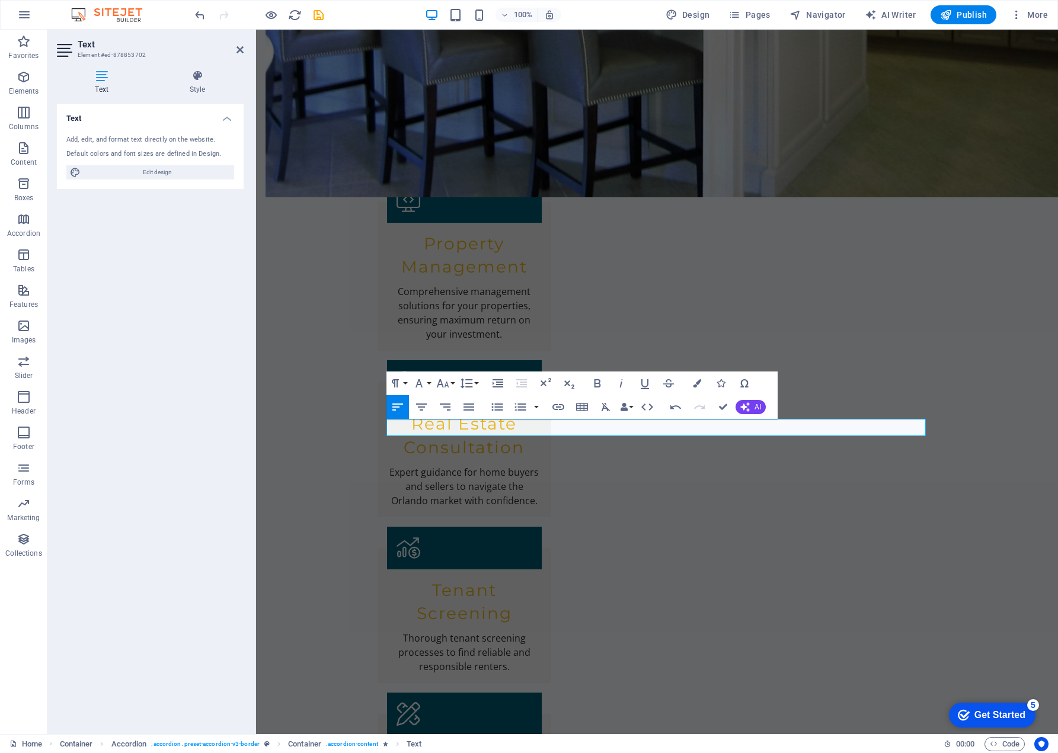
scroll to position [1607, 0]
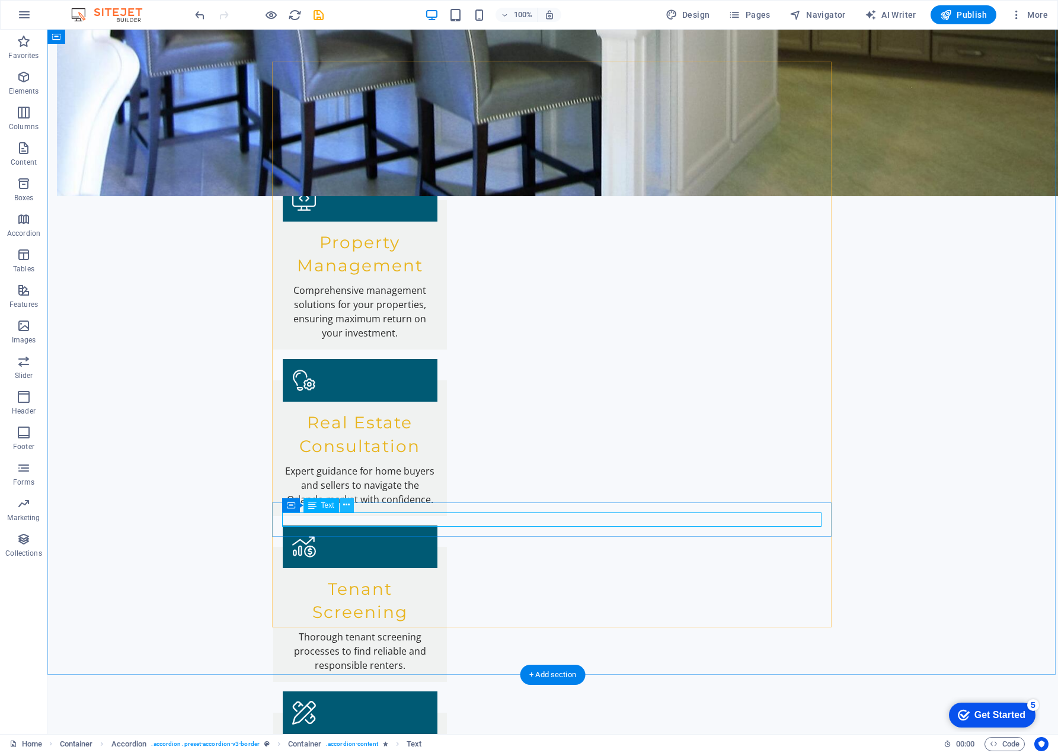
click at [345, 505] on icon at bounding box center [346, 505] width 7 height 12
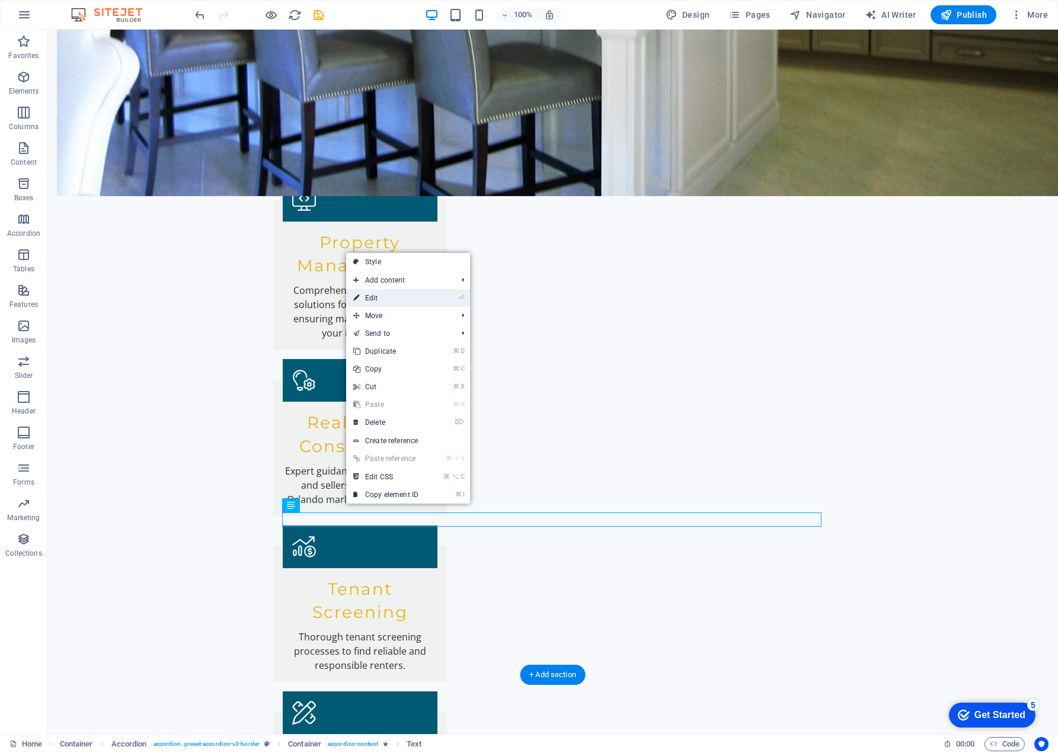
click at [375, 297] on link "⏎ Edit" at bounding box center [385, 298] width 79 height 18
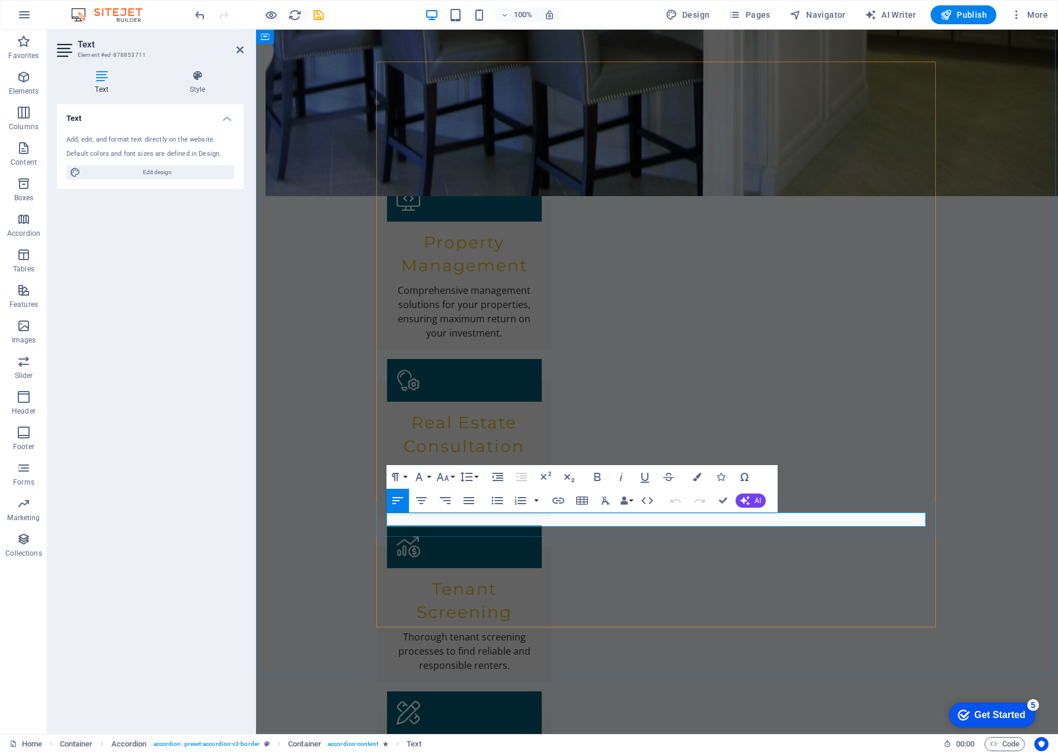
drag, startPoint x: 749, startPoint y: 520, endPoint x: 389, endPoint y: 519, distance: 359.7
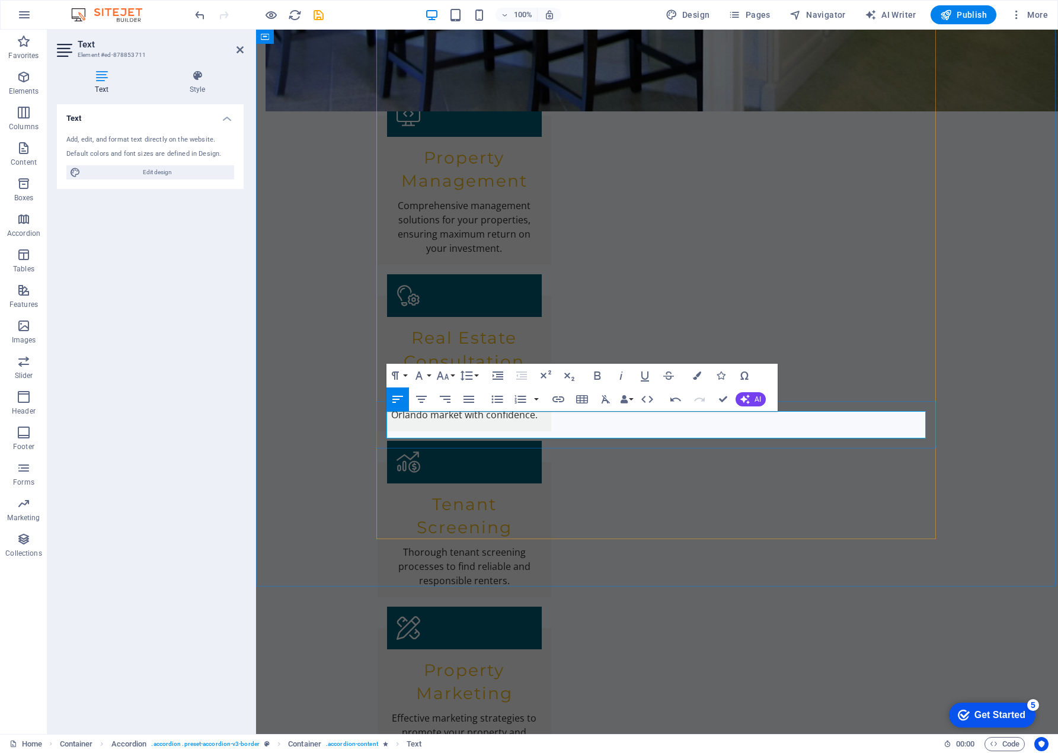
scroll to position [1711, 0]
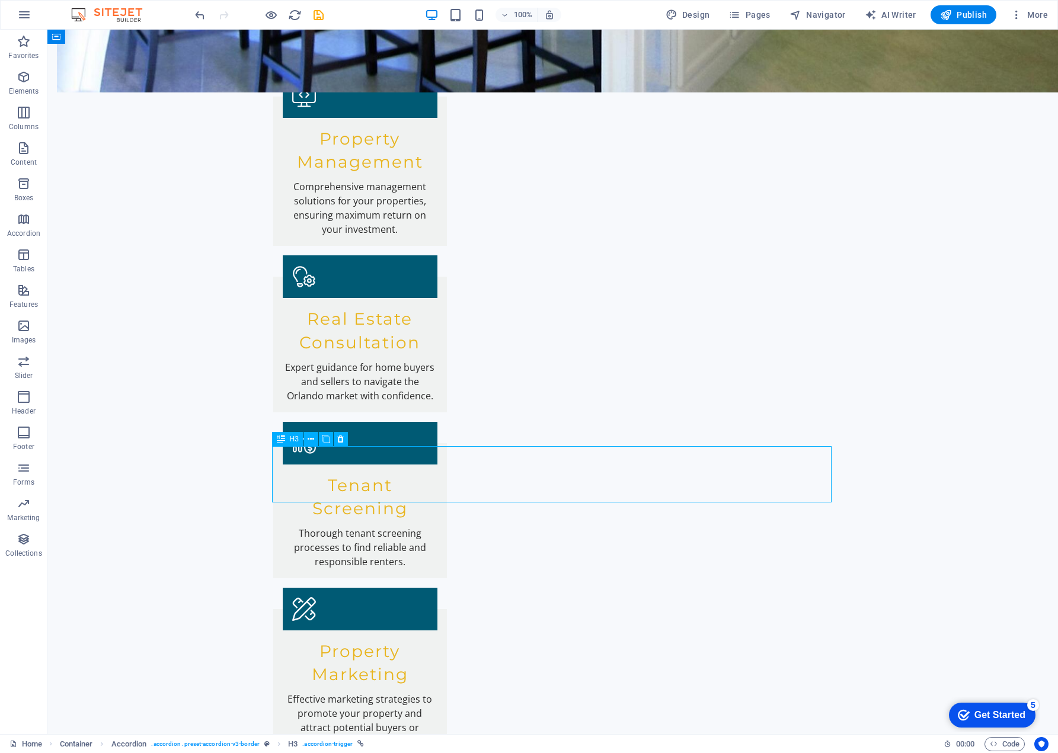
click at [348, 505] on icon at bounding box center [346, 506] width 7 height 12
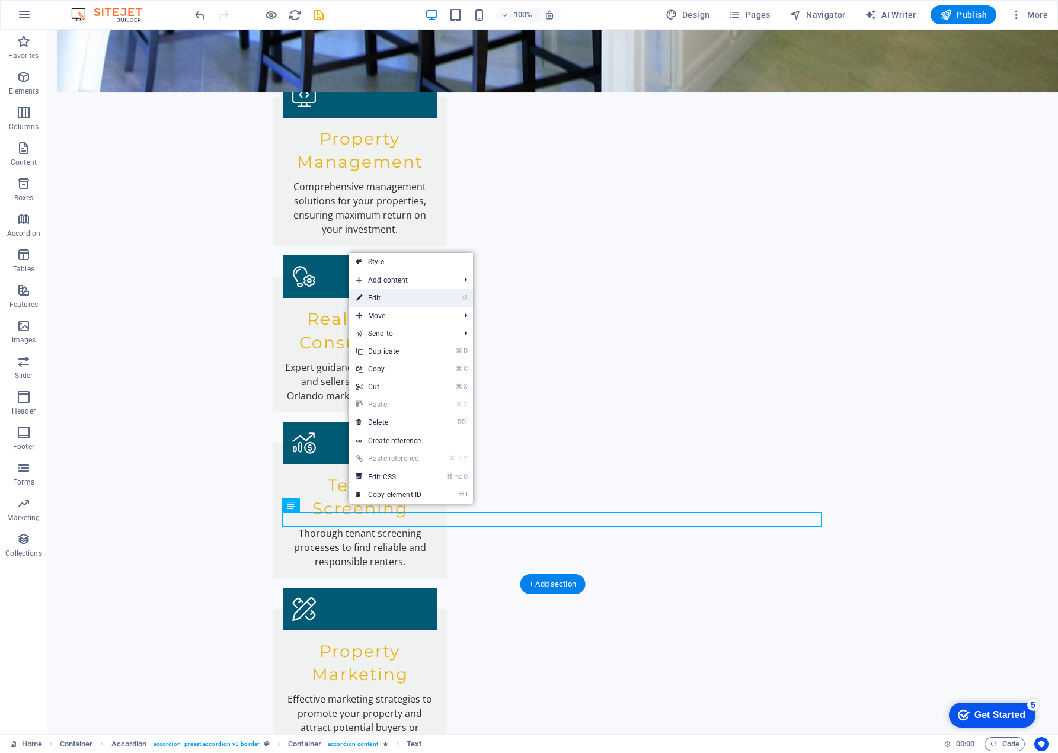
click at [376, 298] on link "⏎ Edit" at bounding box center [388, 298] width 79 height 18
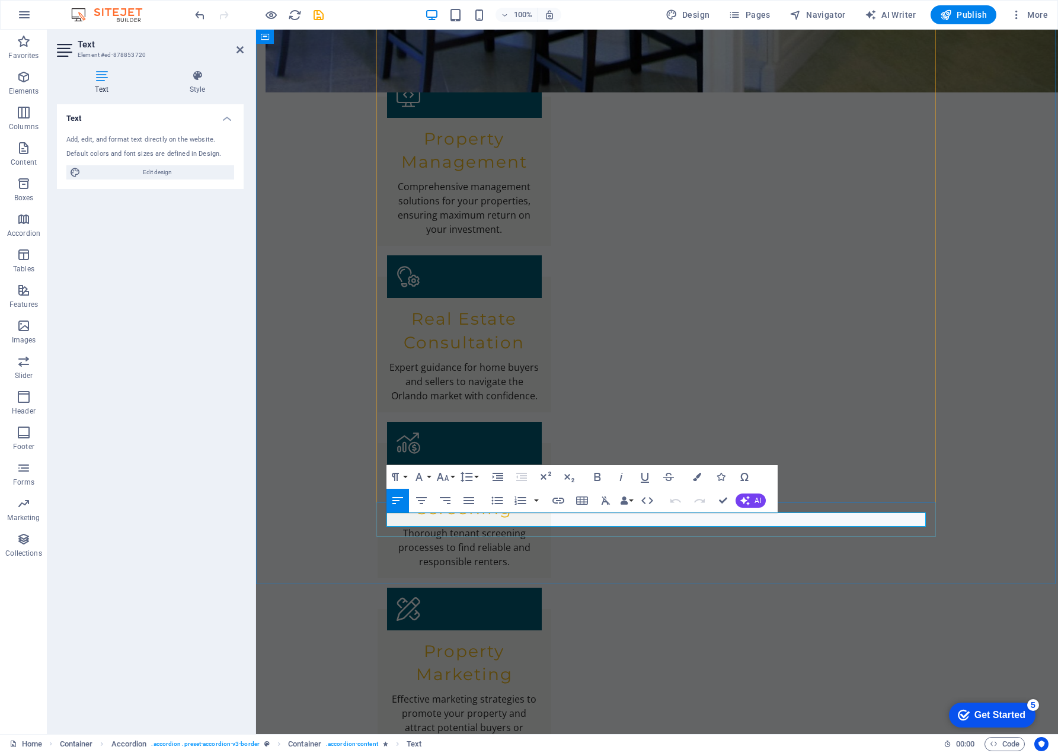
drag, startPoint x: 751, startPoint y: 521, endPoint x: 396, endPoint y: 523, distance: 355.6
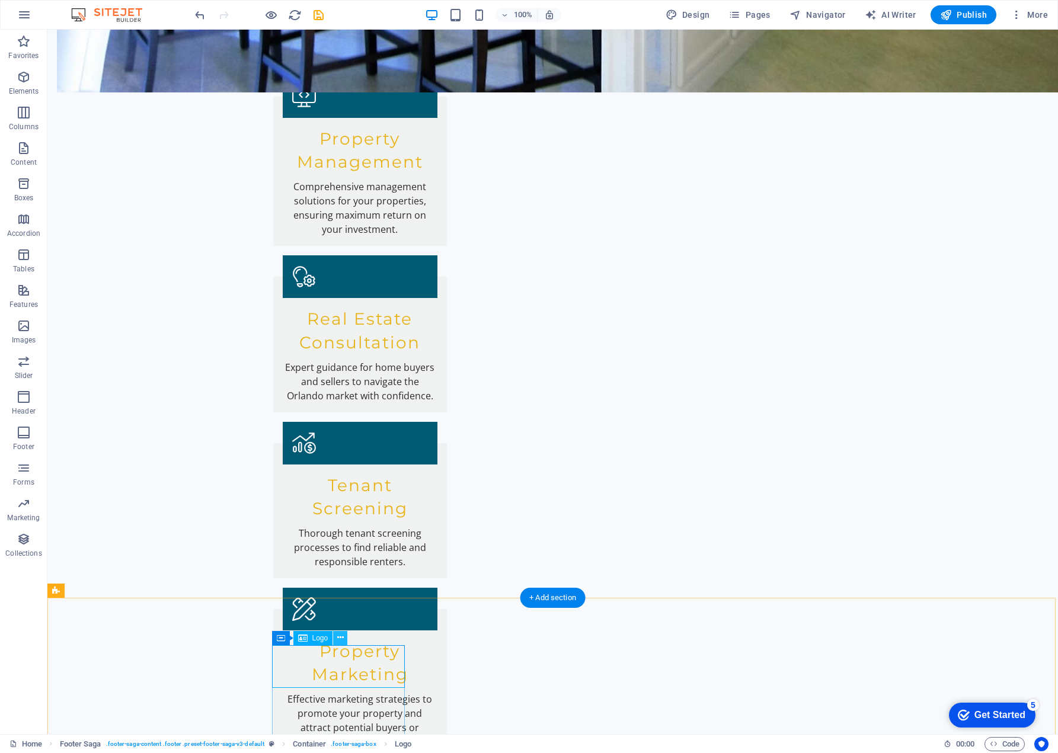
click at [339, 636] on icon at bounding box center [340, 638] width 7 height 12
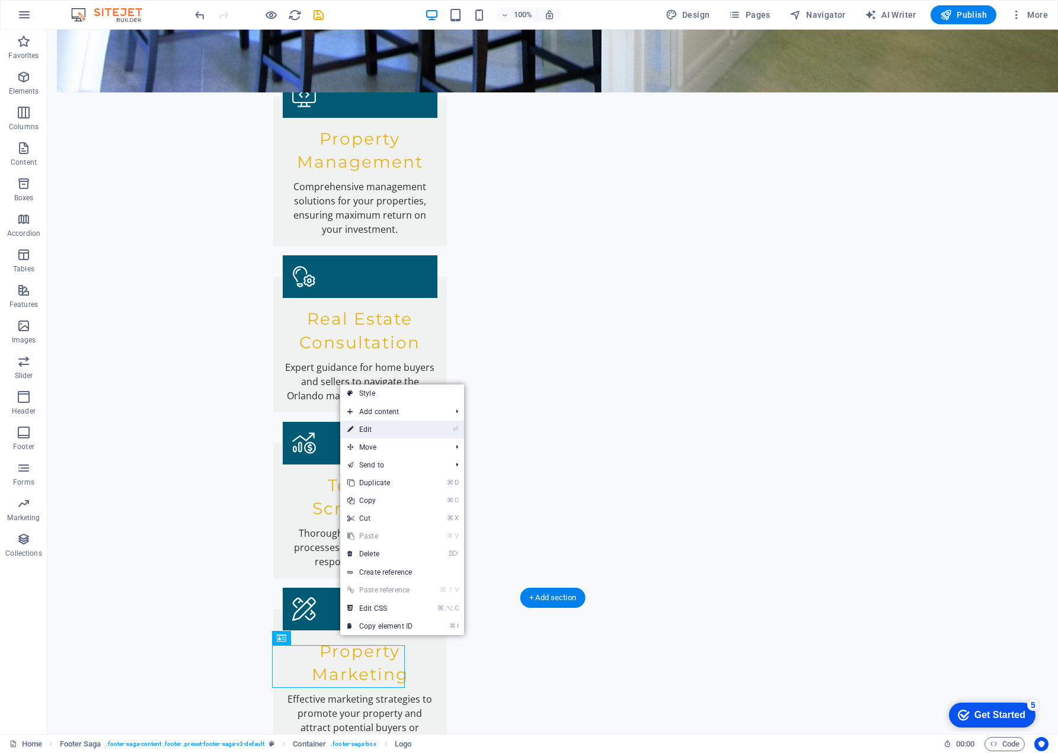
click at [370, 430] on link "⏎ Edit" at bounding box center [379, 430] width 79 height 18
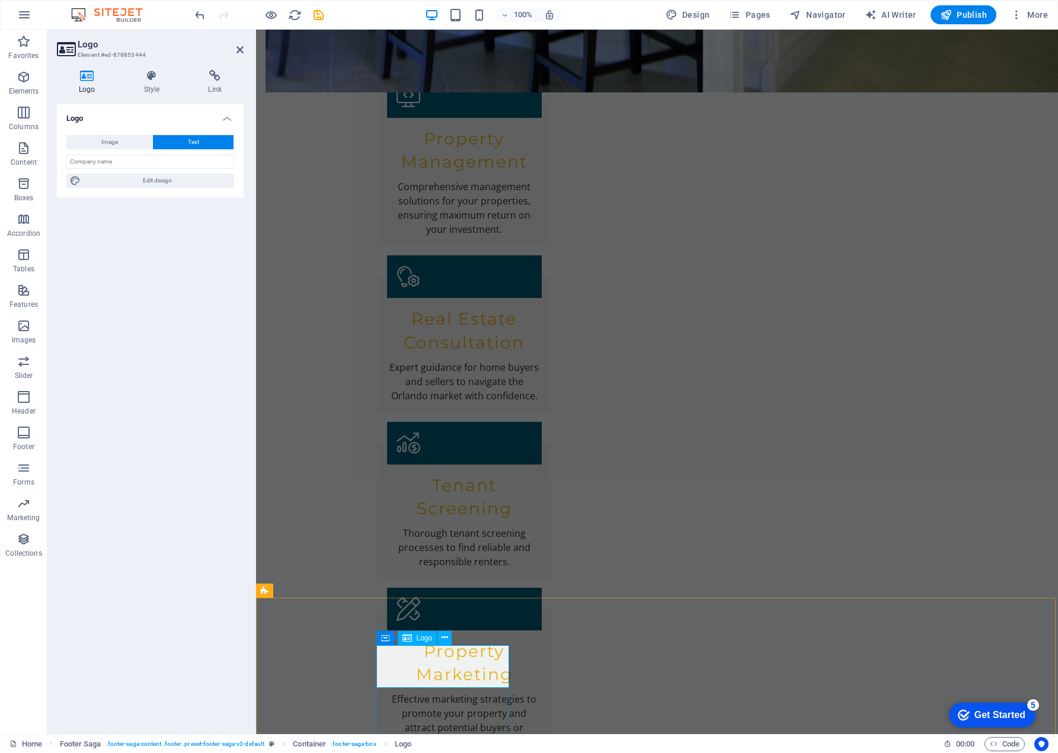
click at [443, 637] on icon at bounding box center [444, 638] width 7 height 12
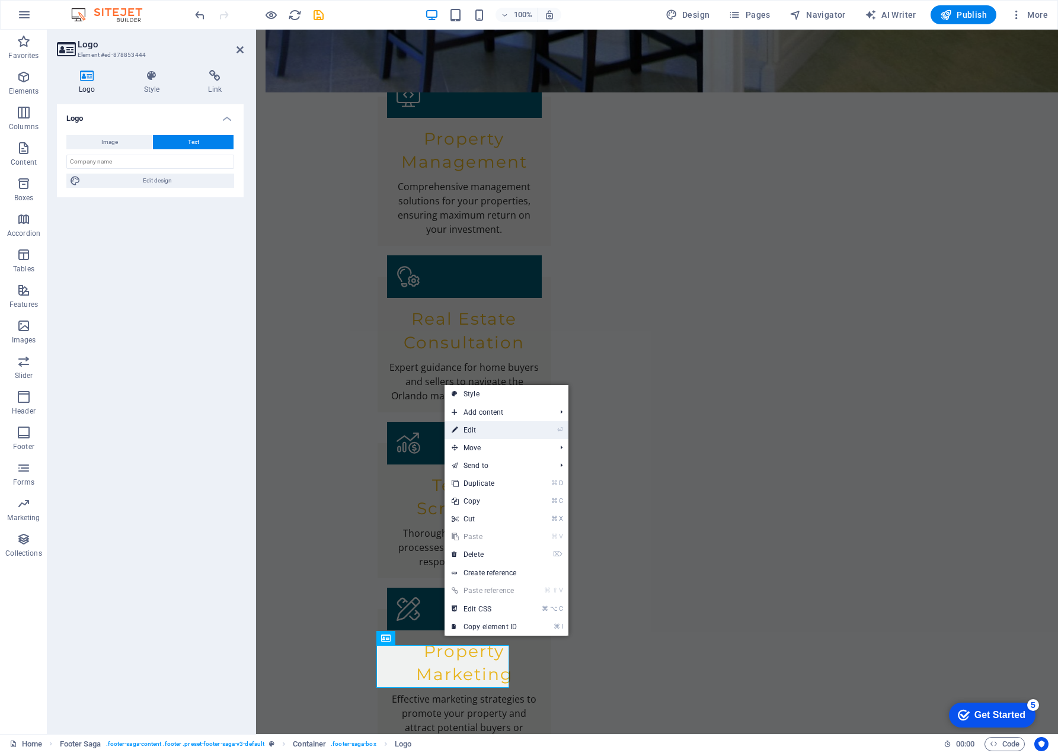
click at [474, 429] on link "⏎ Edit" at bounding box center [483, 430] width 79 height 18
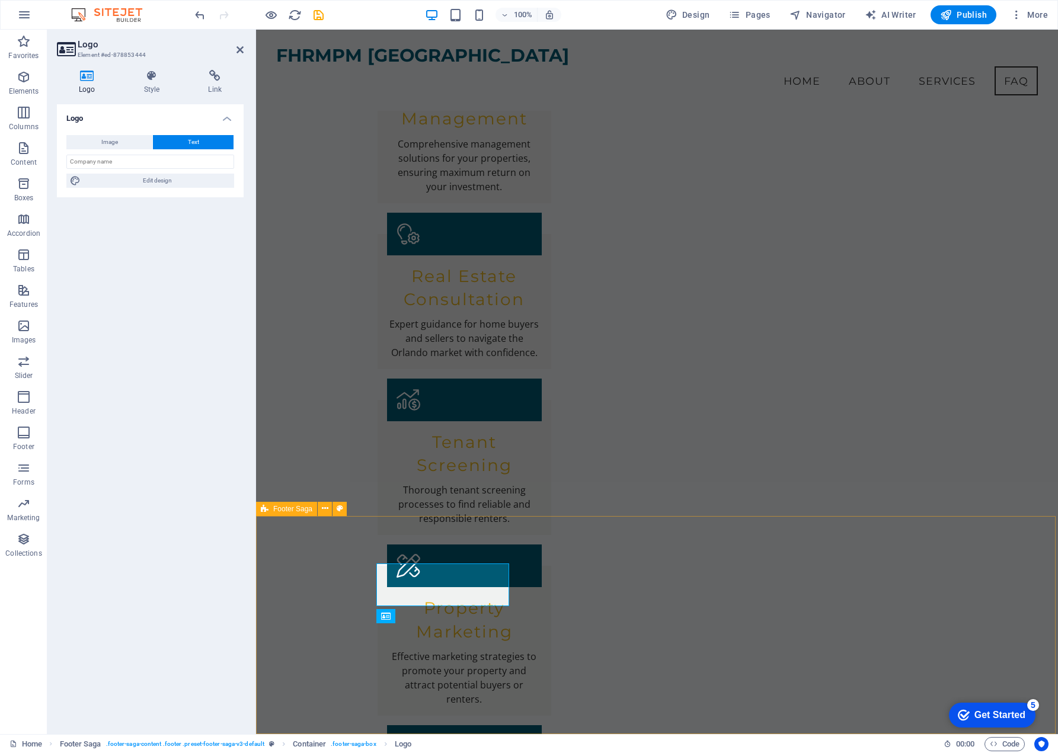
scroll to position [2, 0]
click at [562, 588] on icon at bounding box center [561, 589] width 7 height 12
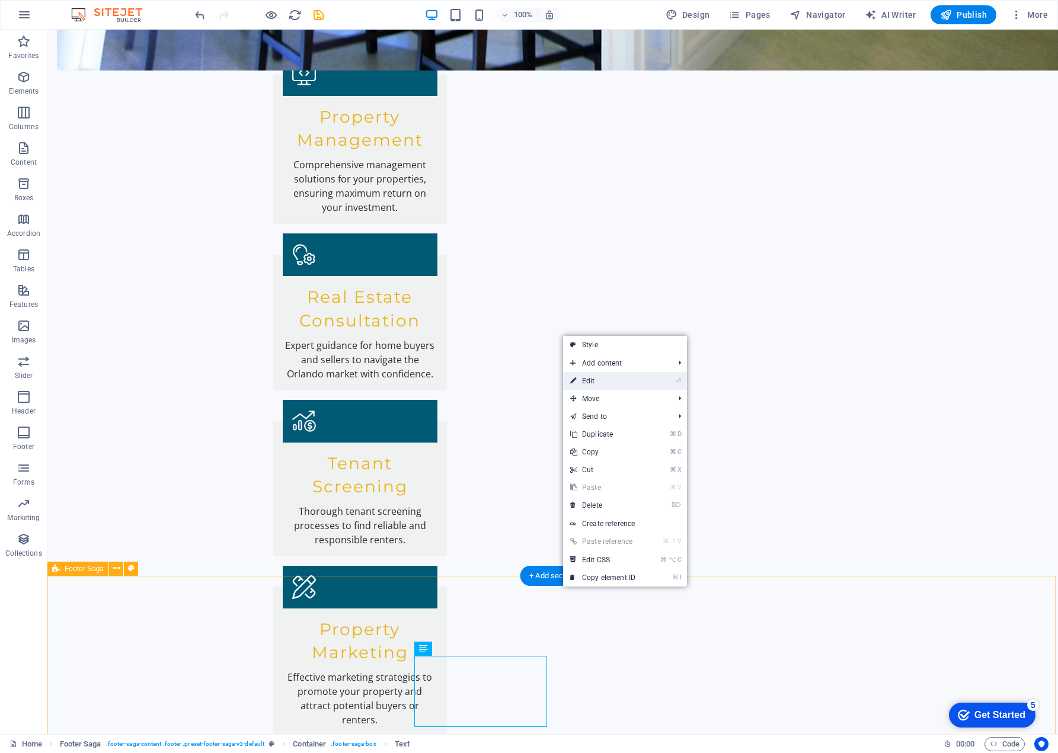
click at [596, 383] on link "⏎ Edit" at bounding box center [602, 381] width 79 height 18
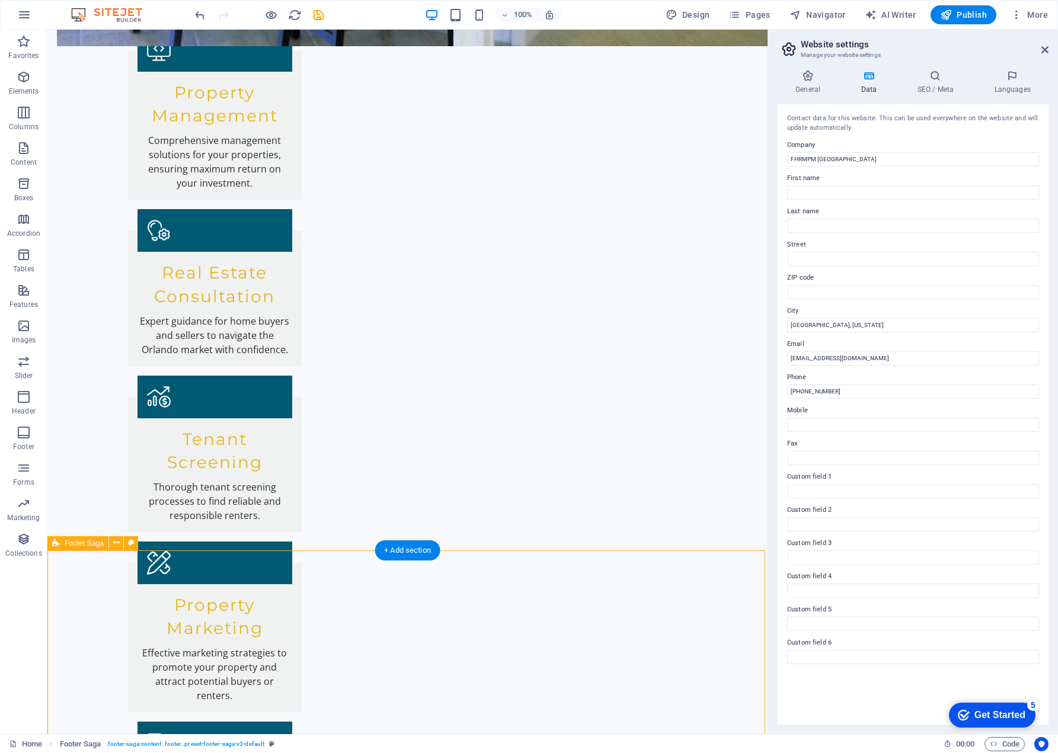
scroll to position [1758, 0]
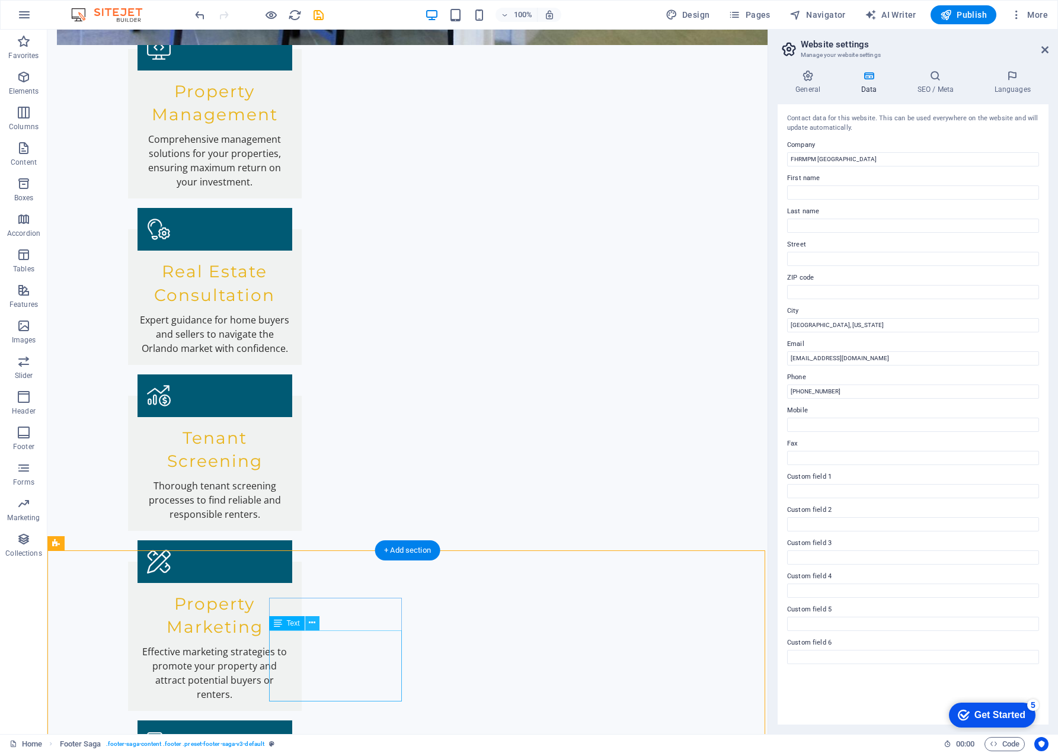
click at [313, 620] on icon at bounding box center [312, 623] width 7 height 12
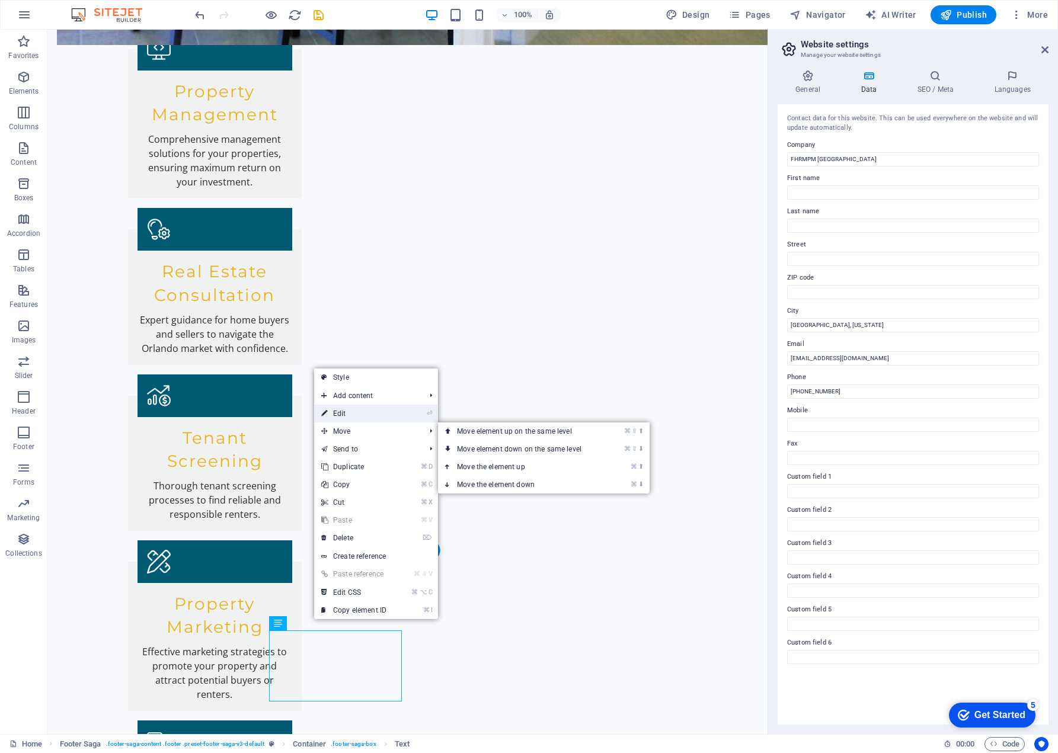
click at [341, 414] on link "⏎ Edit" at bounding box center [353, 414] width 79 height 18
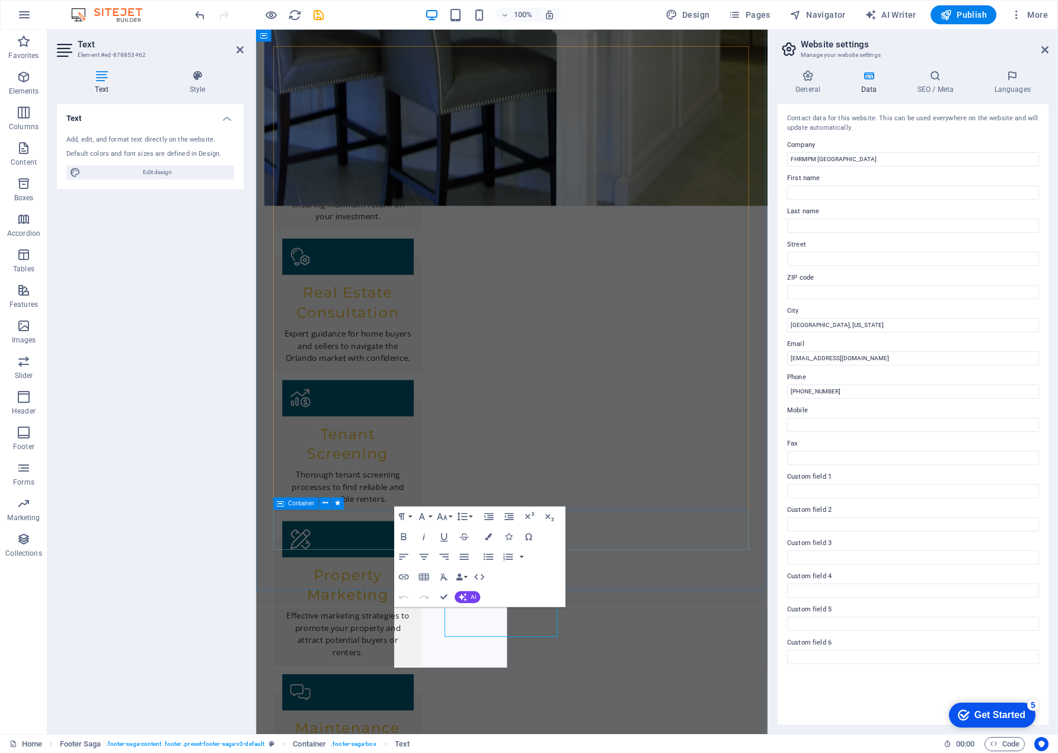
scroll to position [1716, 0]
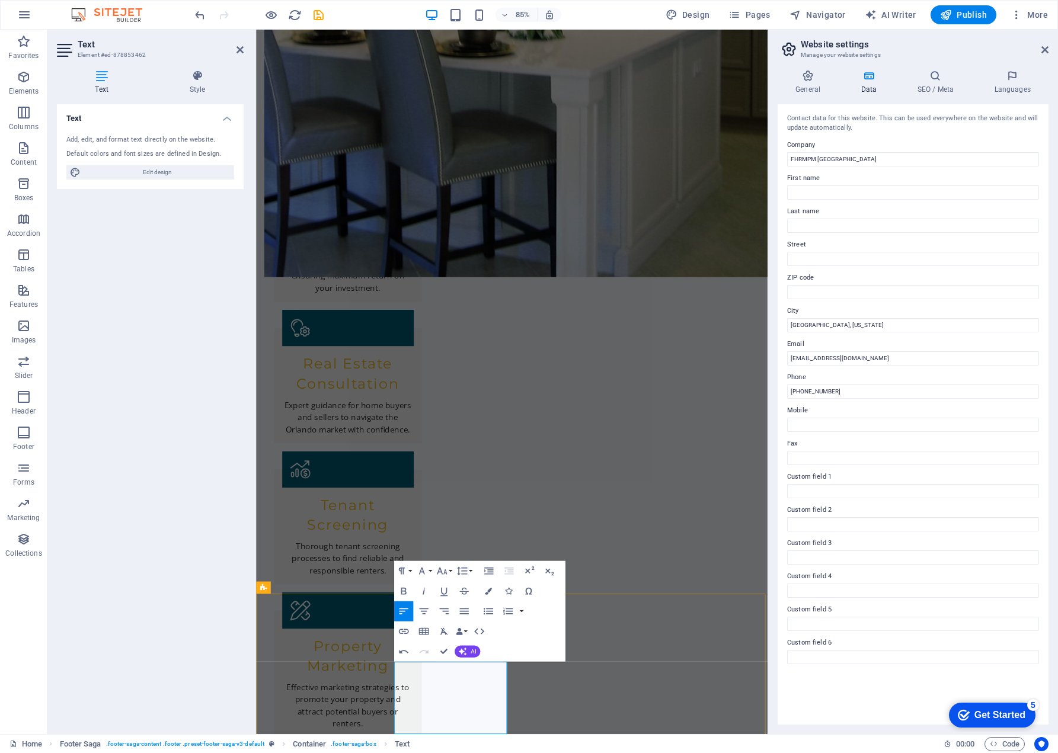
drag, startPoint x: 450, startPoint y: 826, endPoint x: 464, endPoint y: 824, distance: 13.7
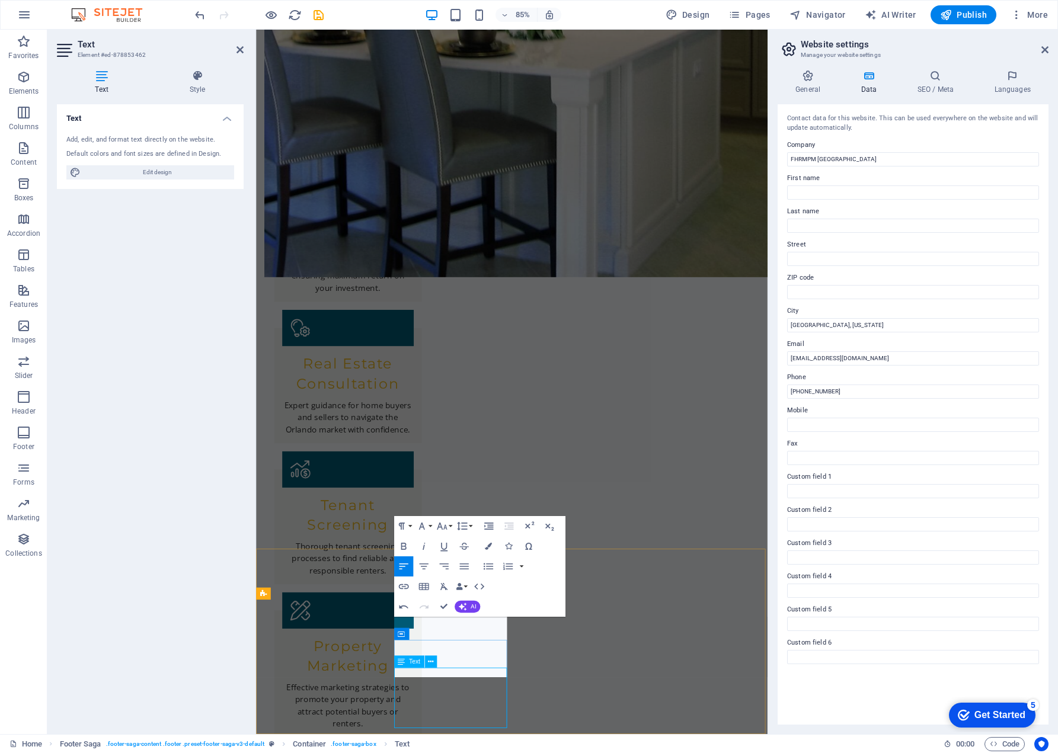
scroll to position [1714, 0]
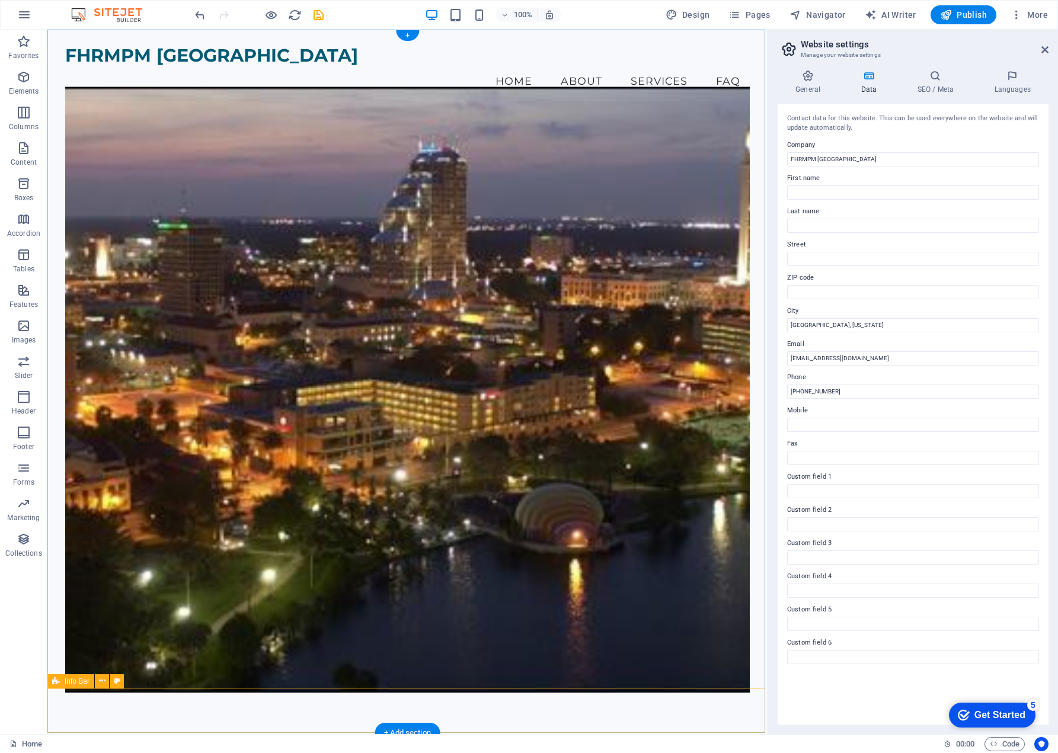
scroll to position [5, 0]
click at [967, 14] on span "Publish" at bounding box center [963, 15] width 47 height 12
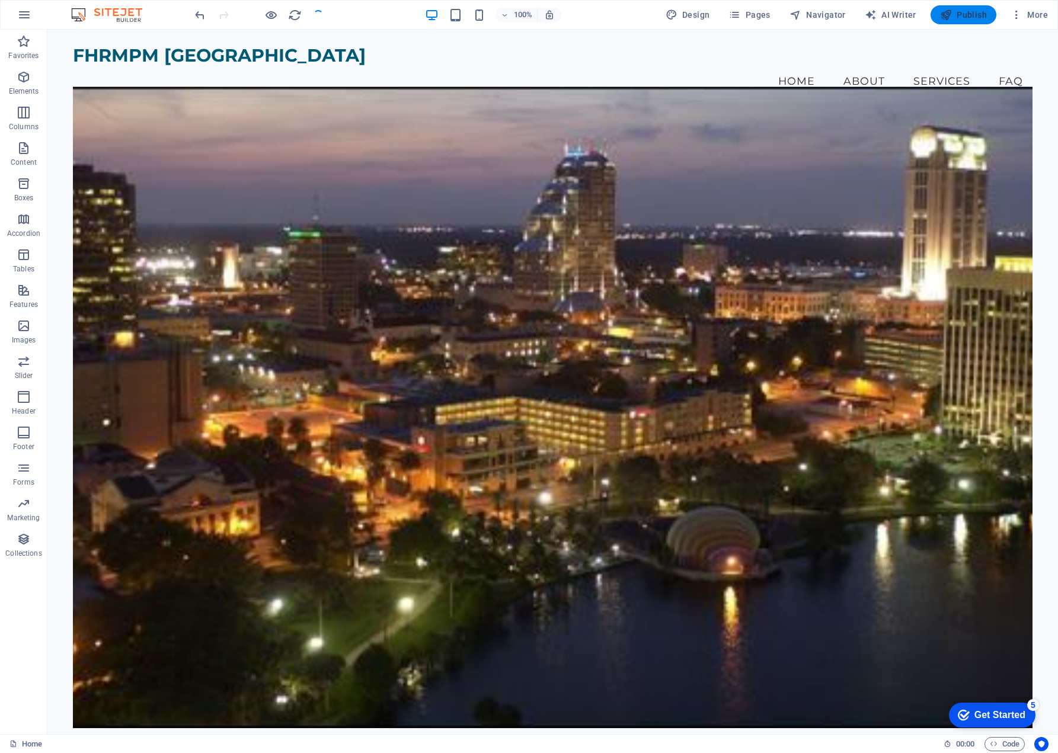
scroll to position [7, 0]
